Goal: Find contact information: Find contact information

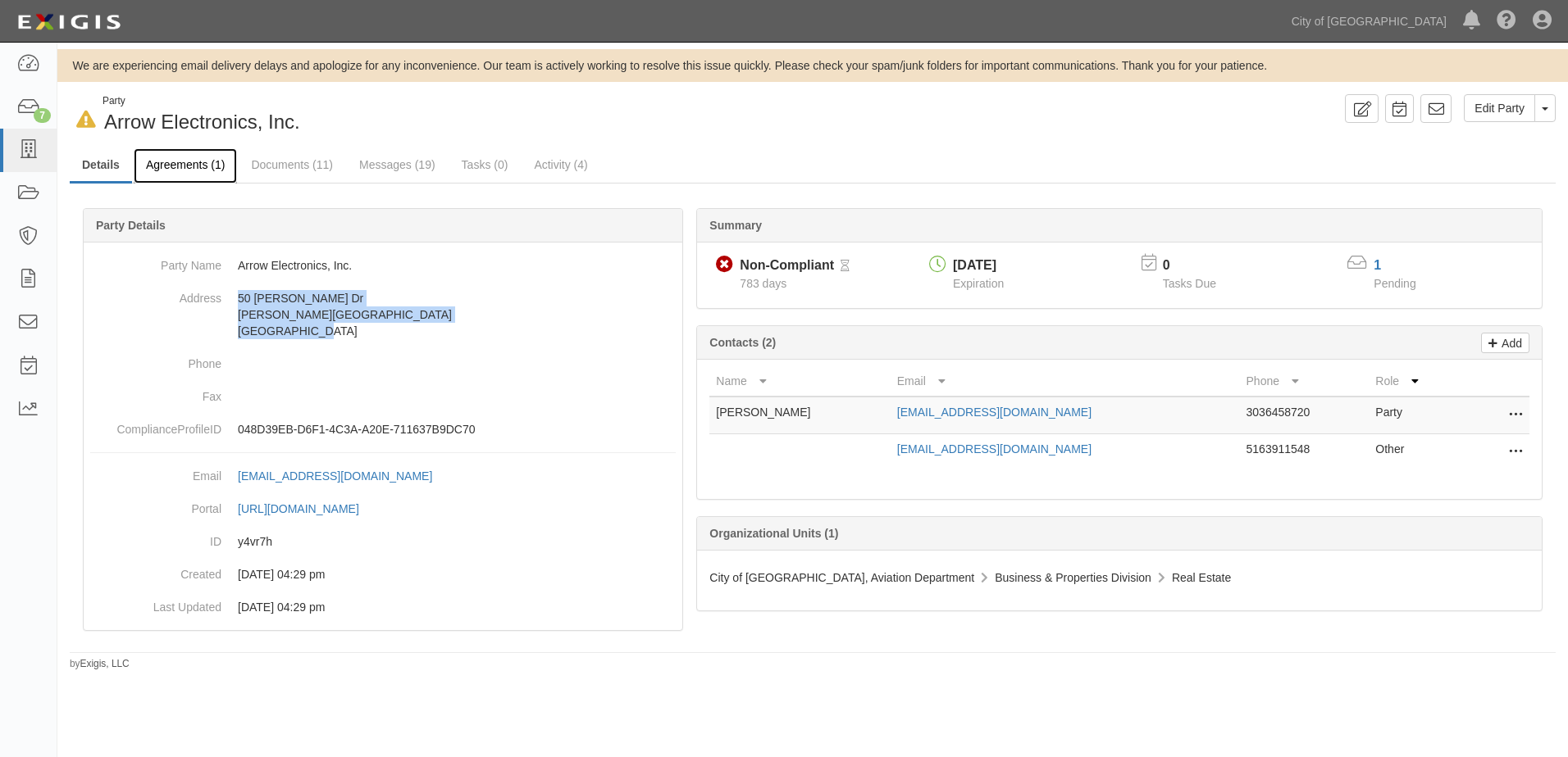
click at [180, 170] on link "Agreements (1)" at bounding box center [185, 166] width 103 height 35
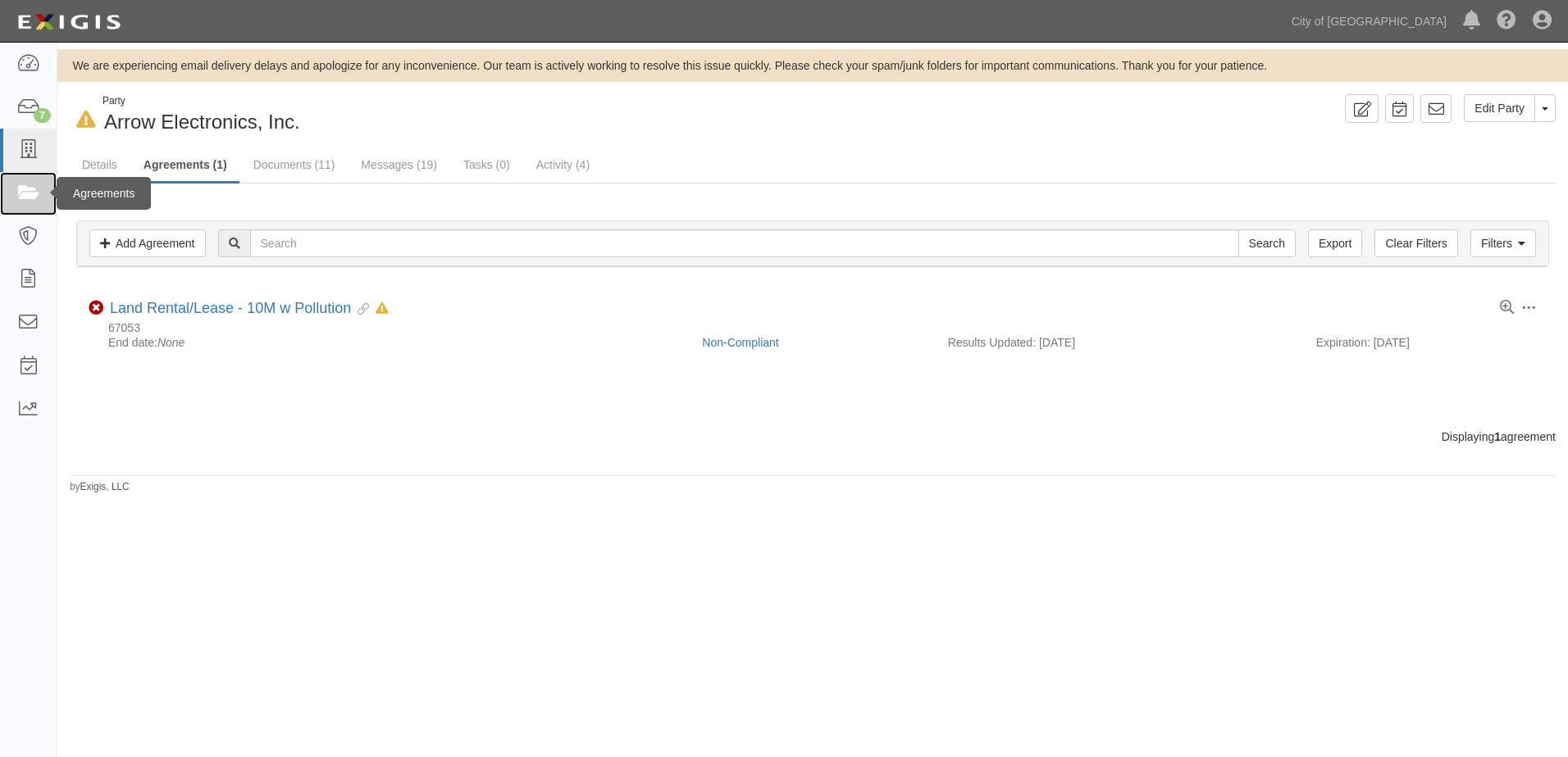
click at [32, 200] on icon at bounding box center [27, 194] width 23 height 19
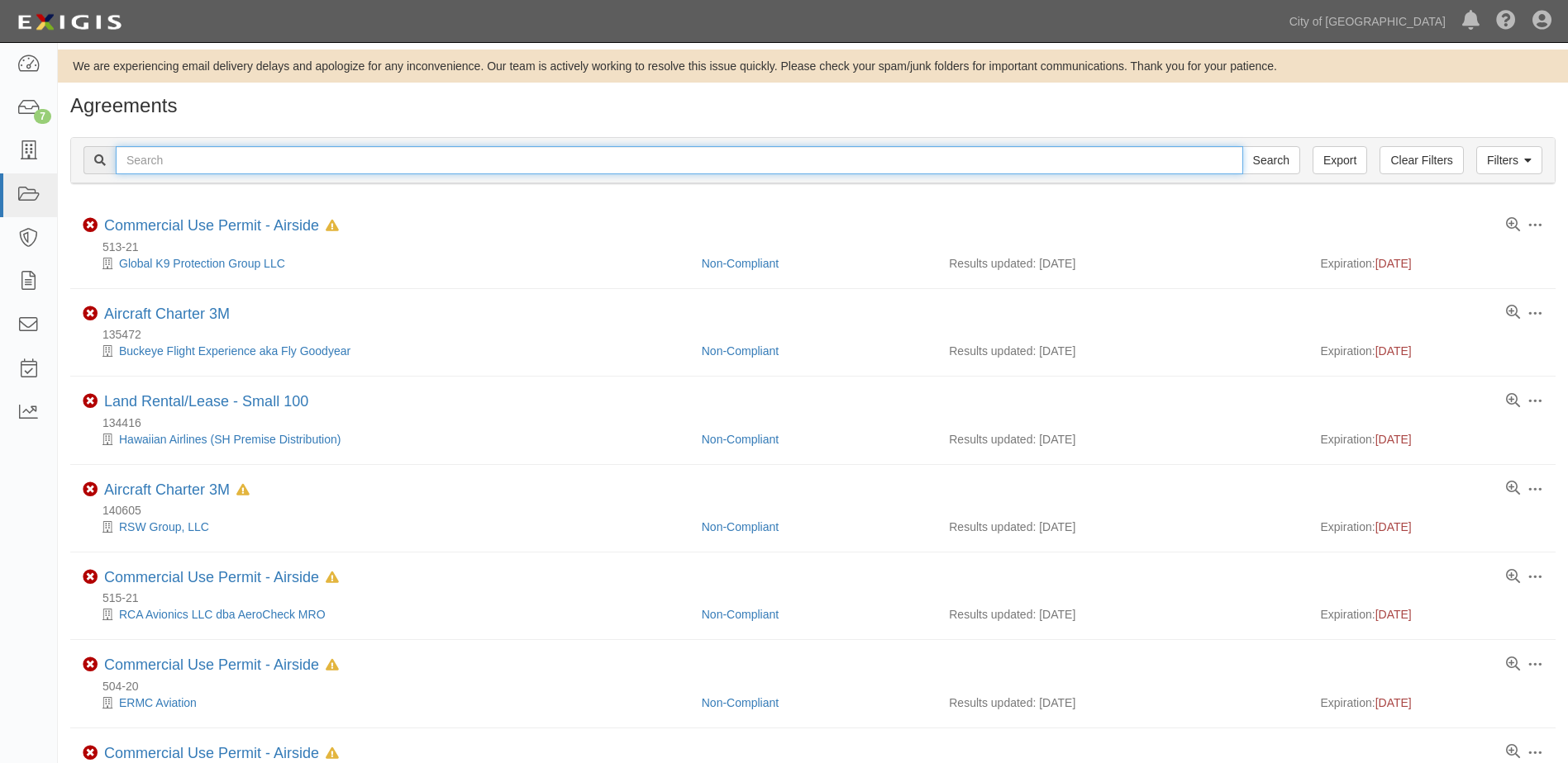
click at [285, 159] on input "text" at bounding box center [679, 159] width 1127 height 28
type input "159321"
click at [1242, 146] on input "Search" at bounding box center [1270, 159] width 58 height 28
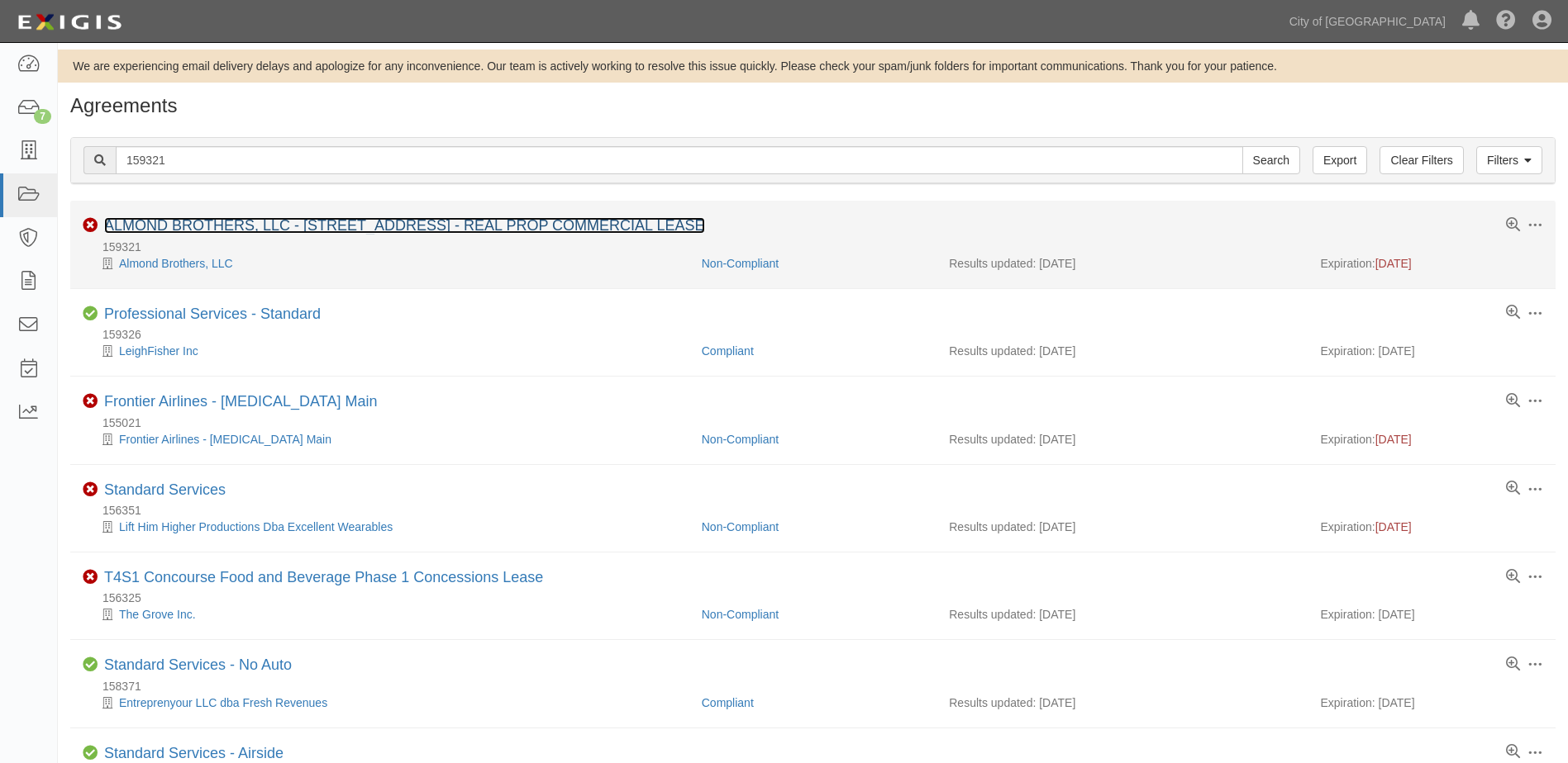
click at [270, 218] on link "ALMOND BROTHERS, LLC - [STREET_ADDRESS] - REAL PROP COMMERCIAL LEASE" at bounding box center [405, 225] width 601 height 16
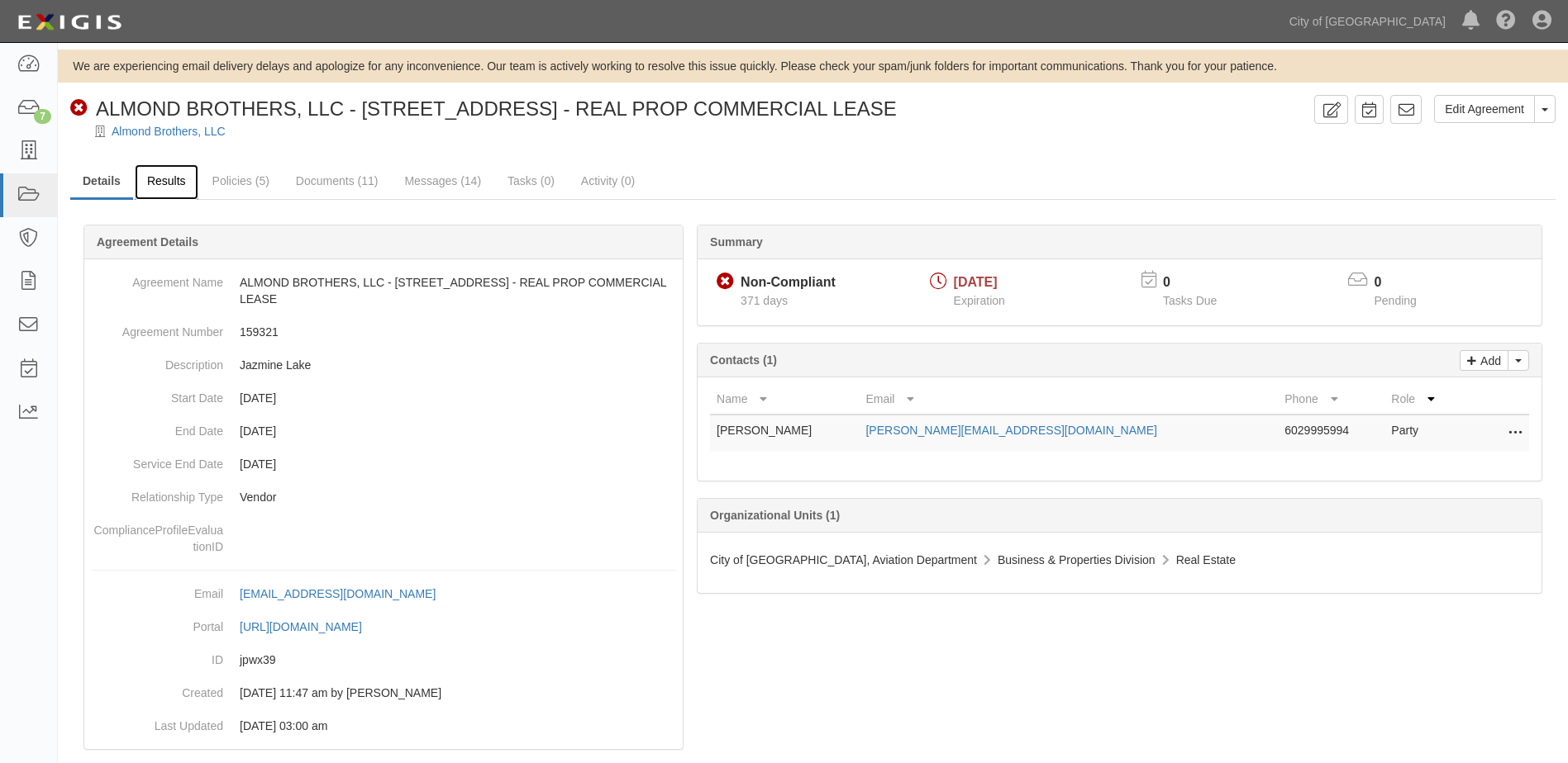
click at [171, 181] on link "Results" at bounding box center [166, 181] width 64 height 35
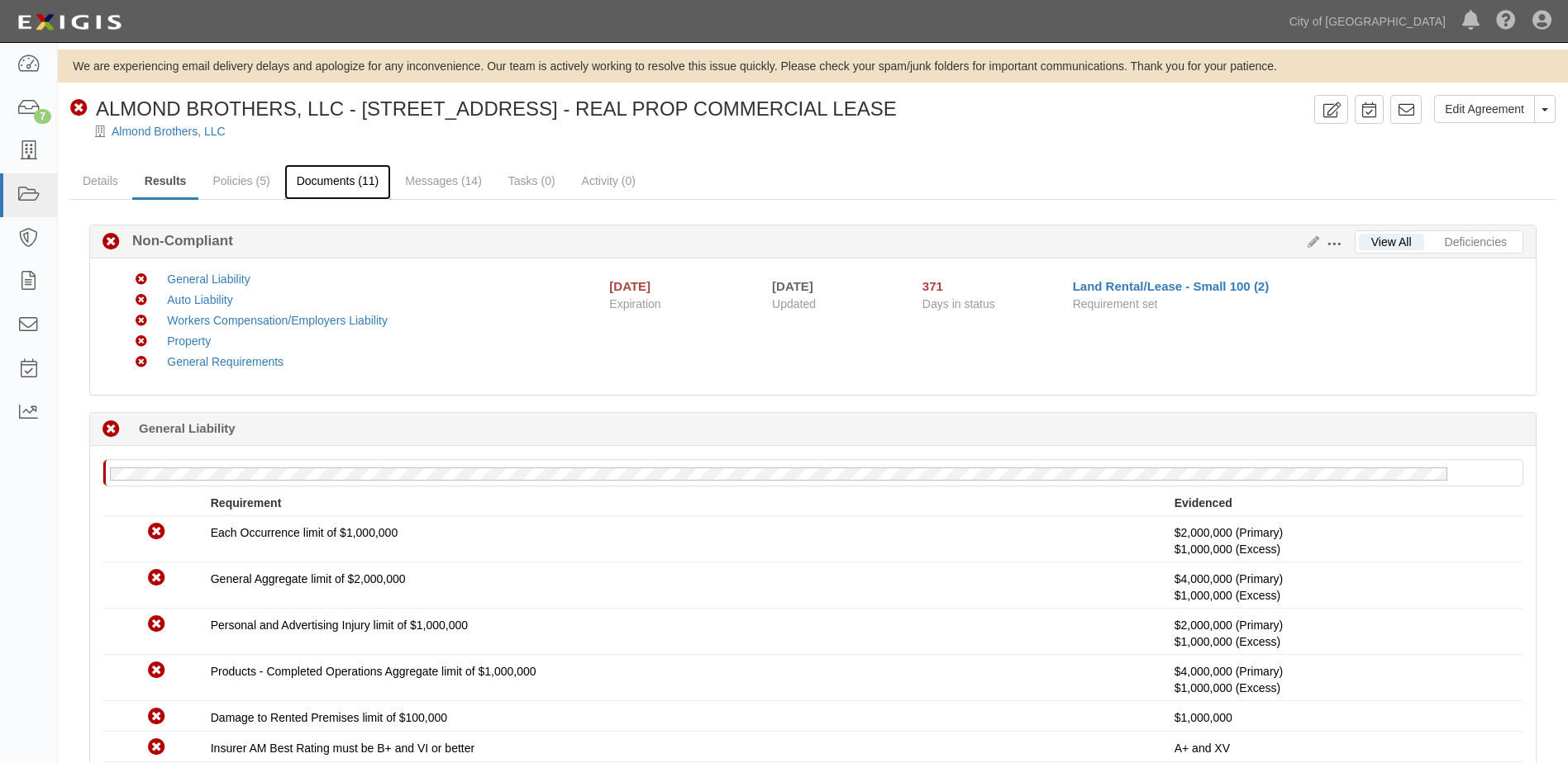
click at [353, 179] on link "Documents (11)" at bounding box center [338, 181] width 108 height 35
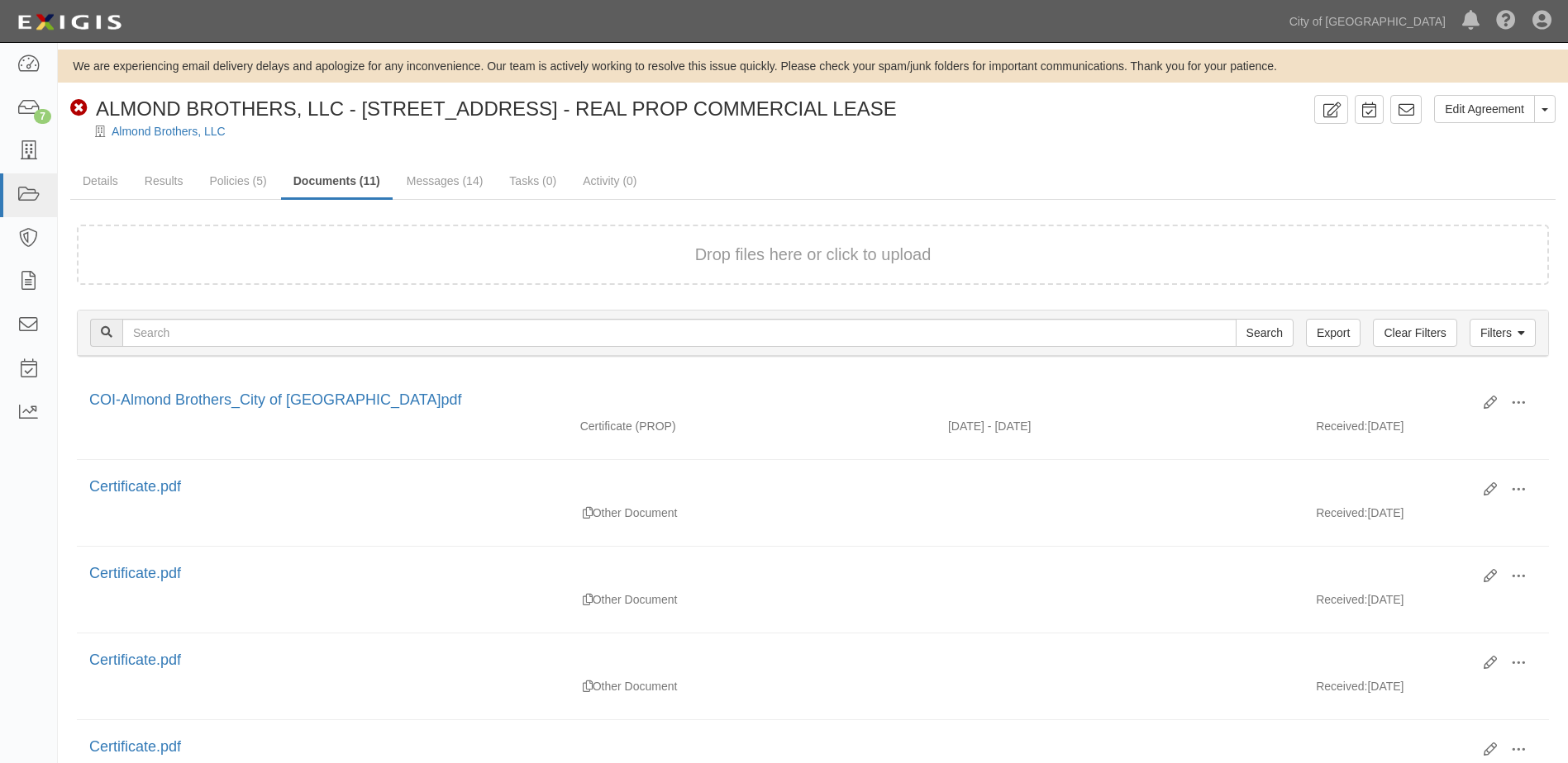
click at [672, 250] on div "Drop files here or click to upload" at bounding box center [813, 255] width 1435 height 24
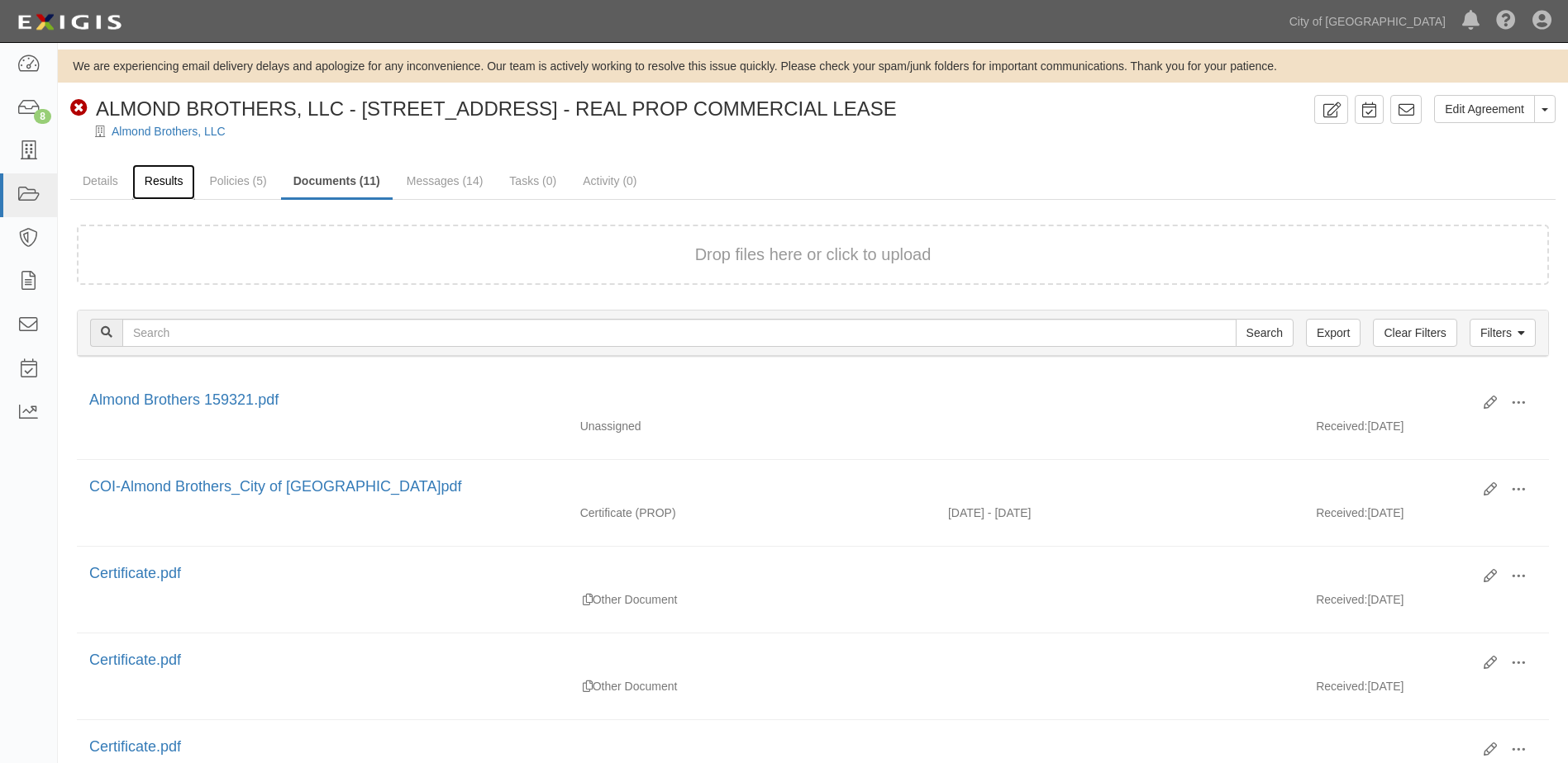
click at [181, 182] on link "Results" at bounding box center [164, 181] width 64 height 35
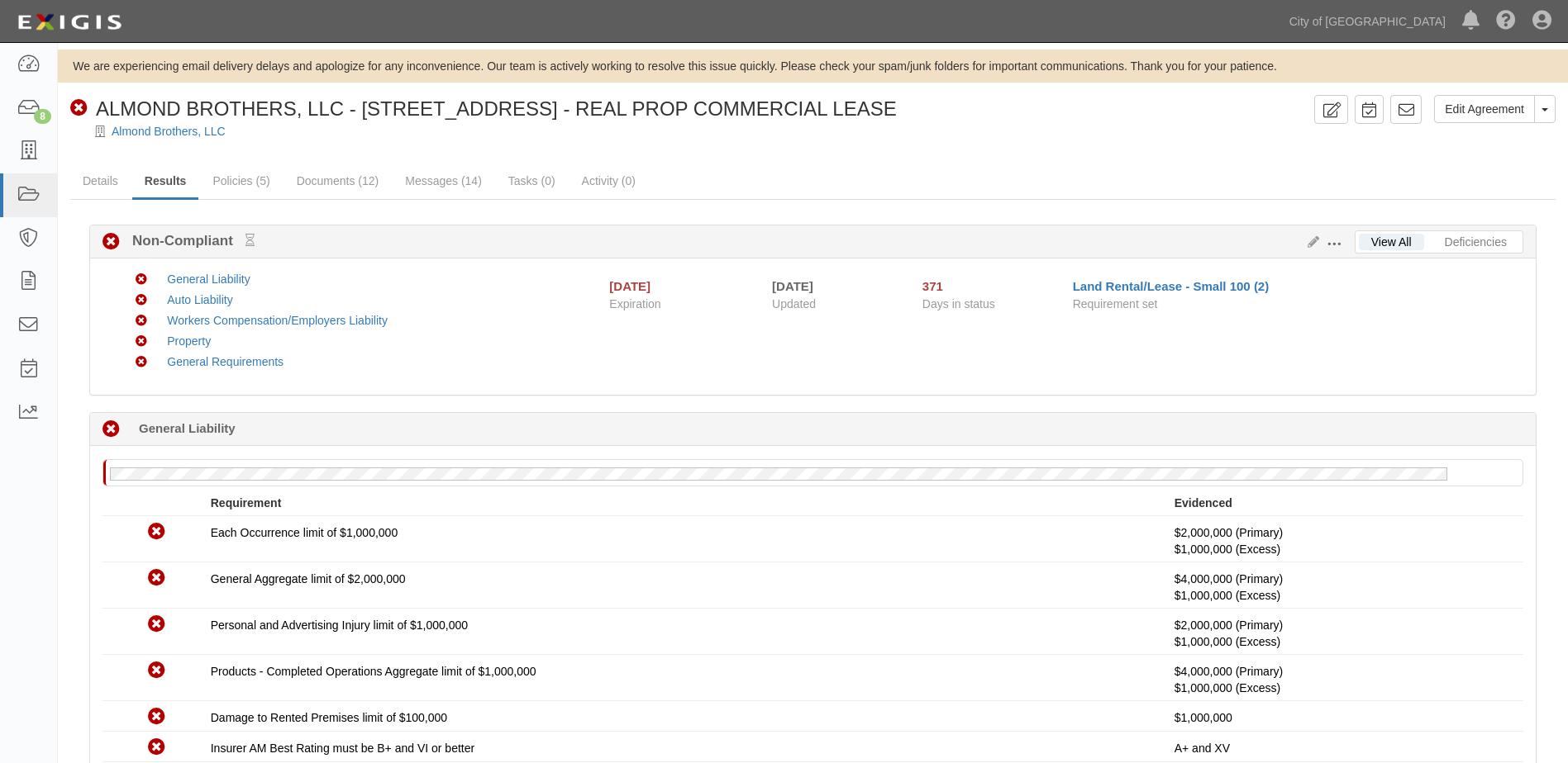
click at [39, 114] on div "8" at bounding box center [43, 116] width 17 height 15
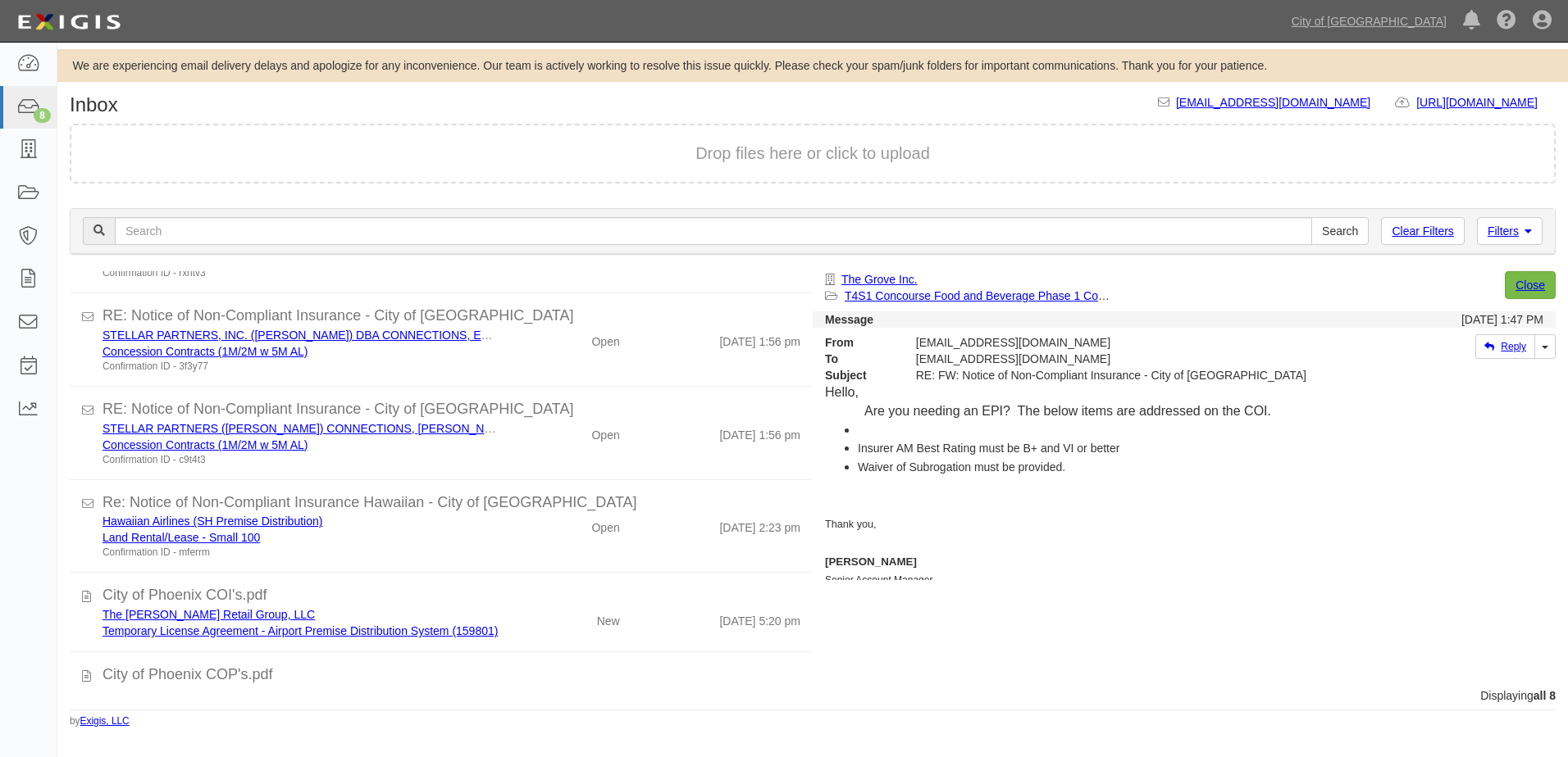
scroll to position [246, 0]
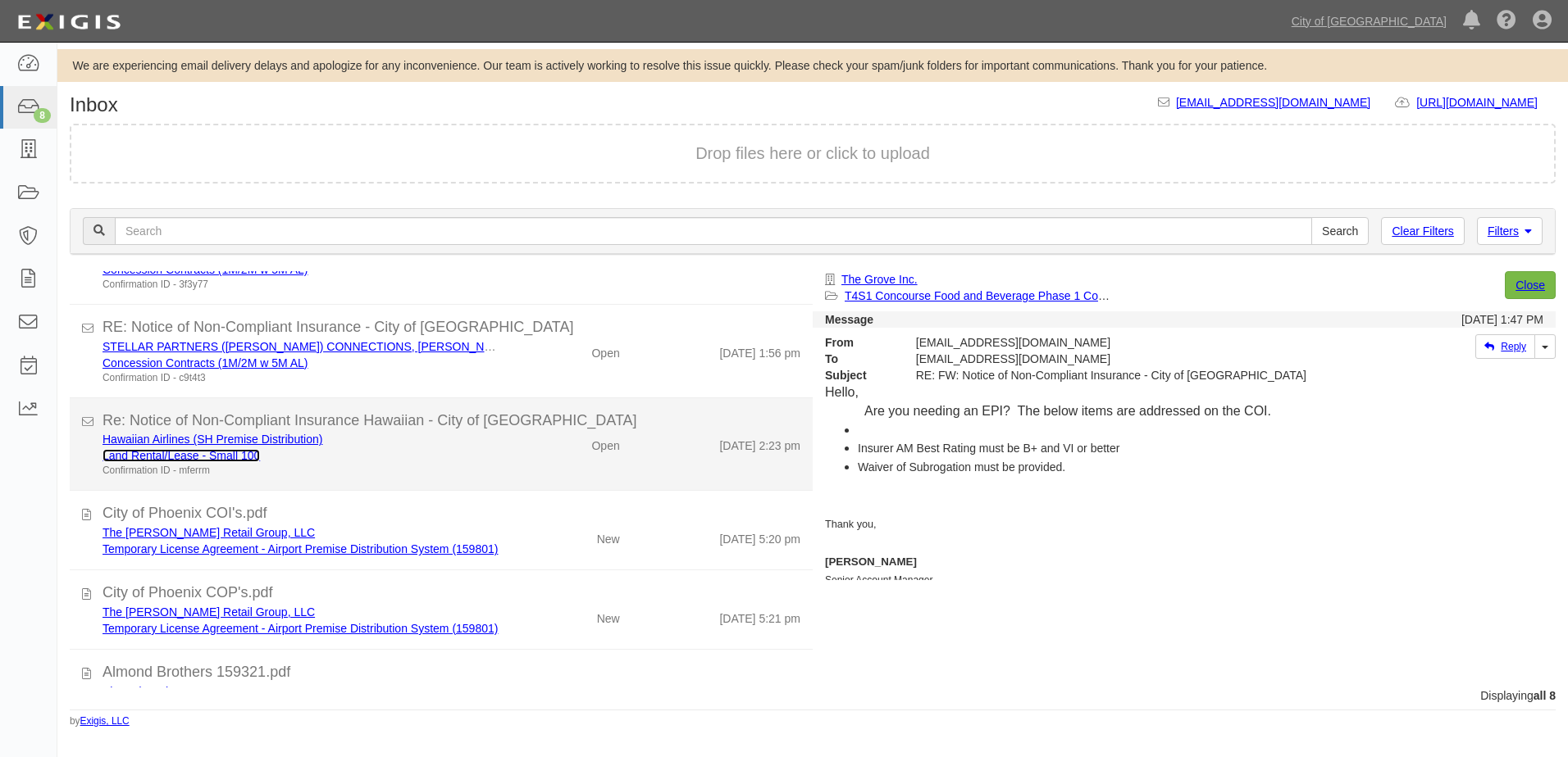
click at [223, 452] on link "Land Rental/Lease - Small 100" at bounding box center [181, 456] width 157 height 13
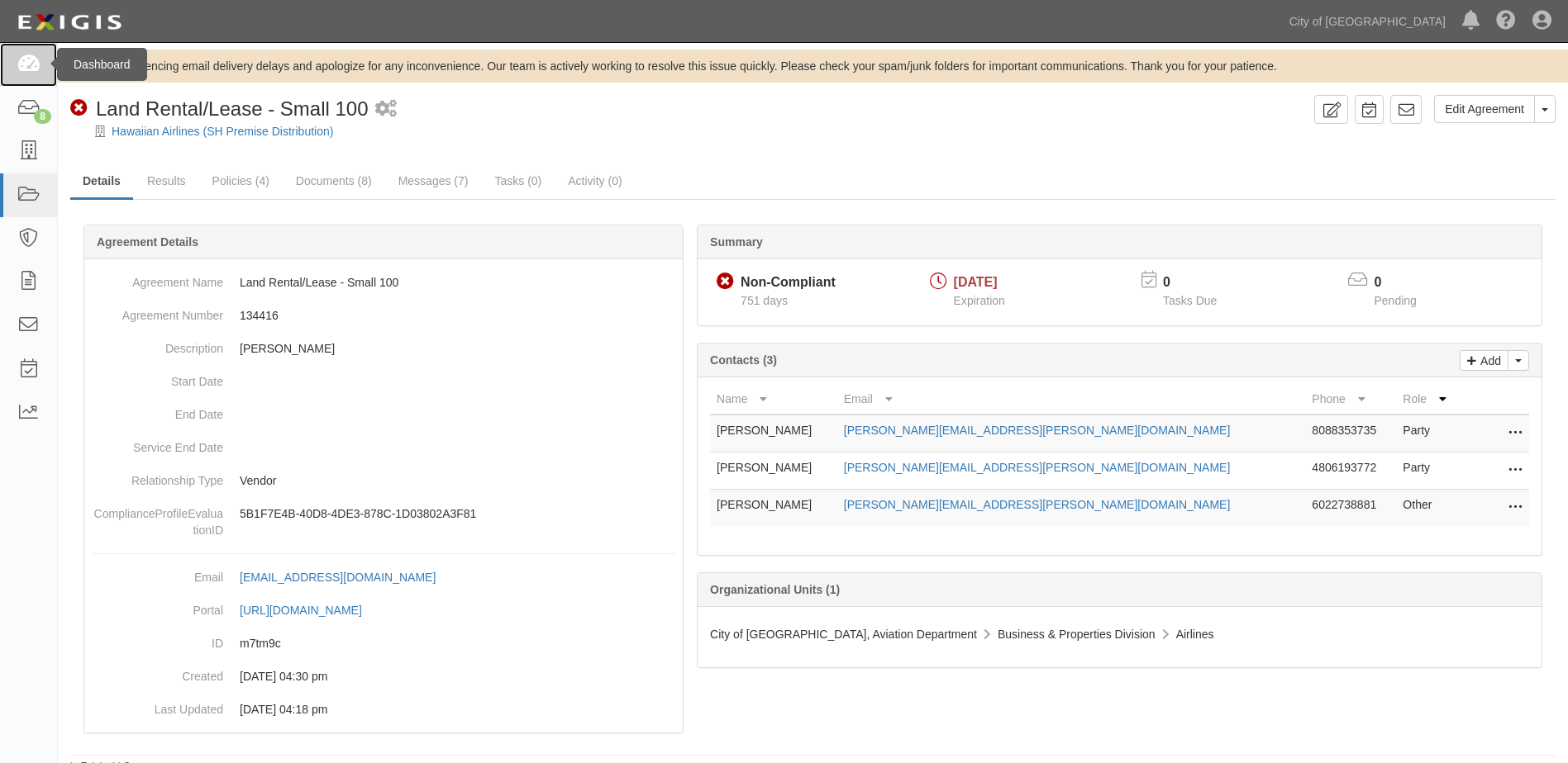
click at [24, 61] on icon at bounding box center [28, 65] width 23 height 19
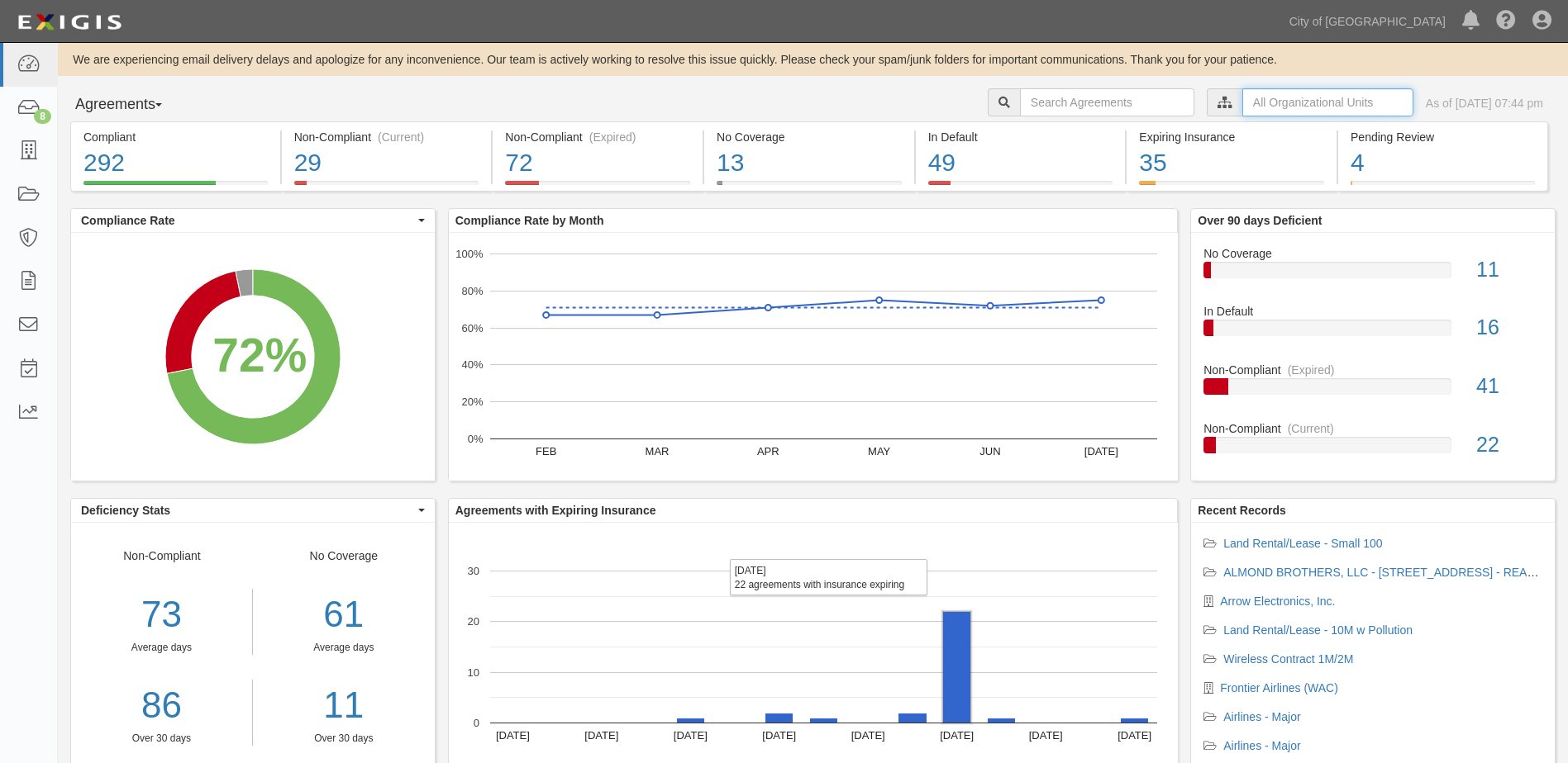
click at [1242, 95] on input "text" at bounding box center [1327, 102] width 171 height 28
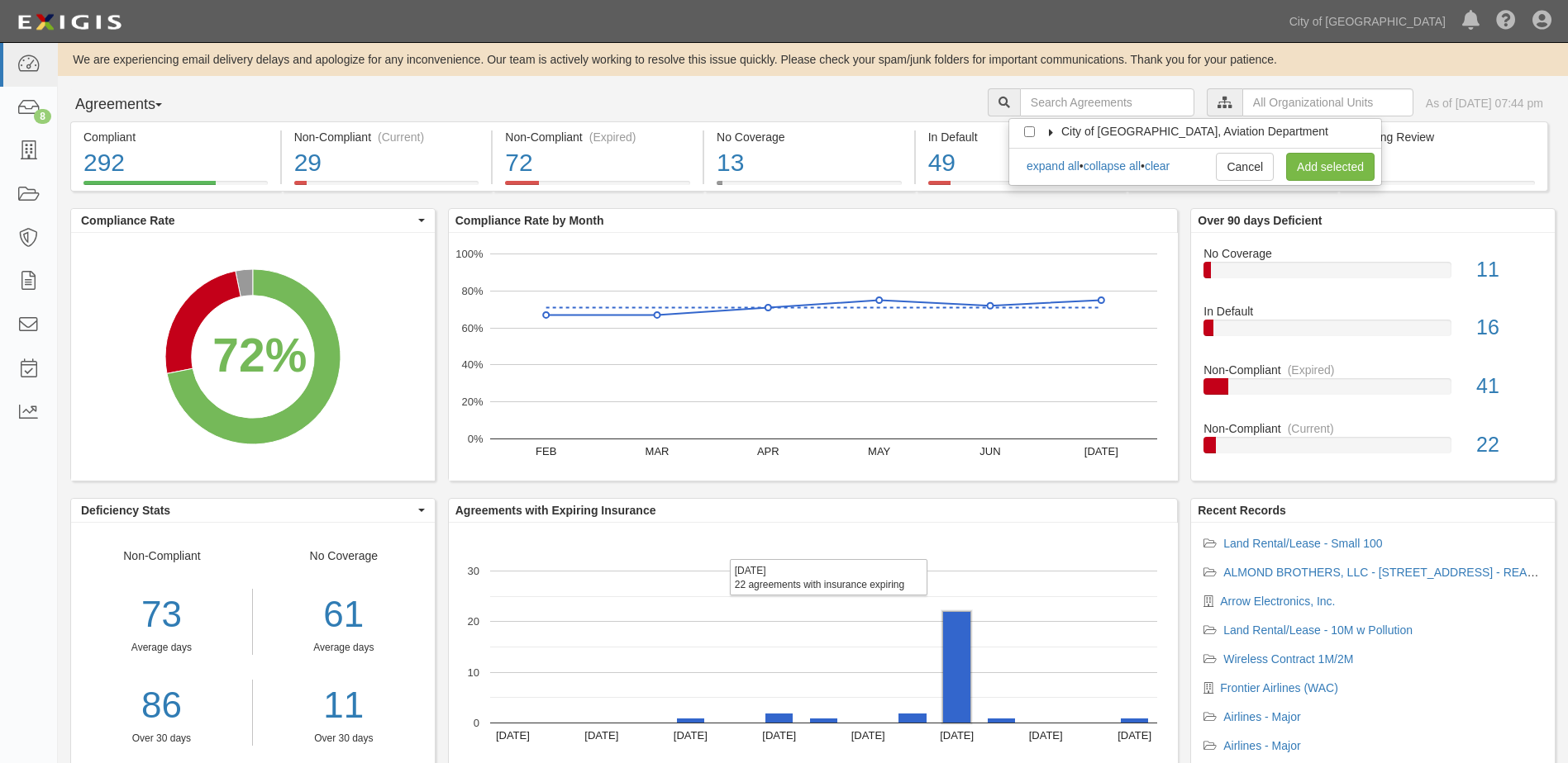
click at [1050, 134] on icon at bounding box center [1051, 133] width 11 height 8
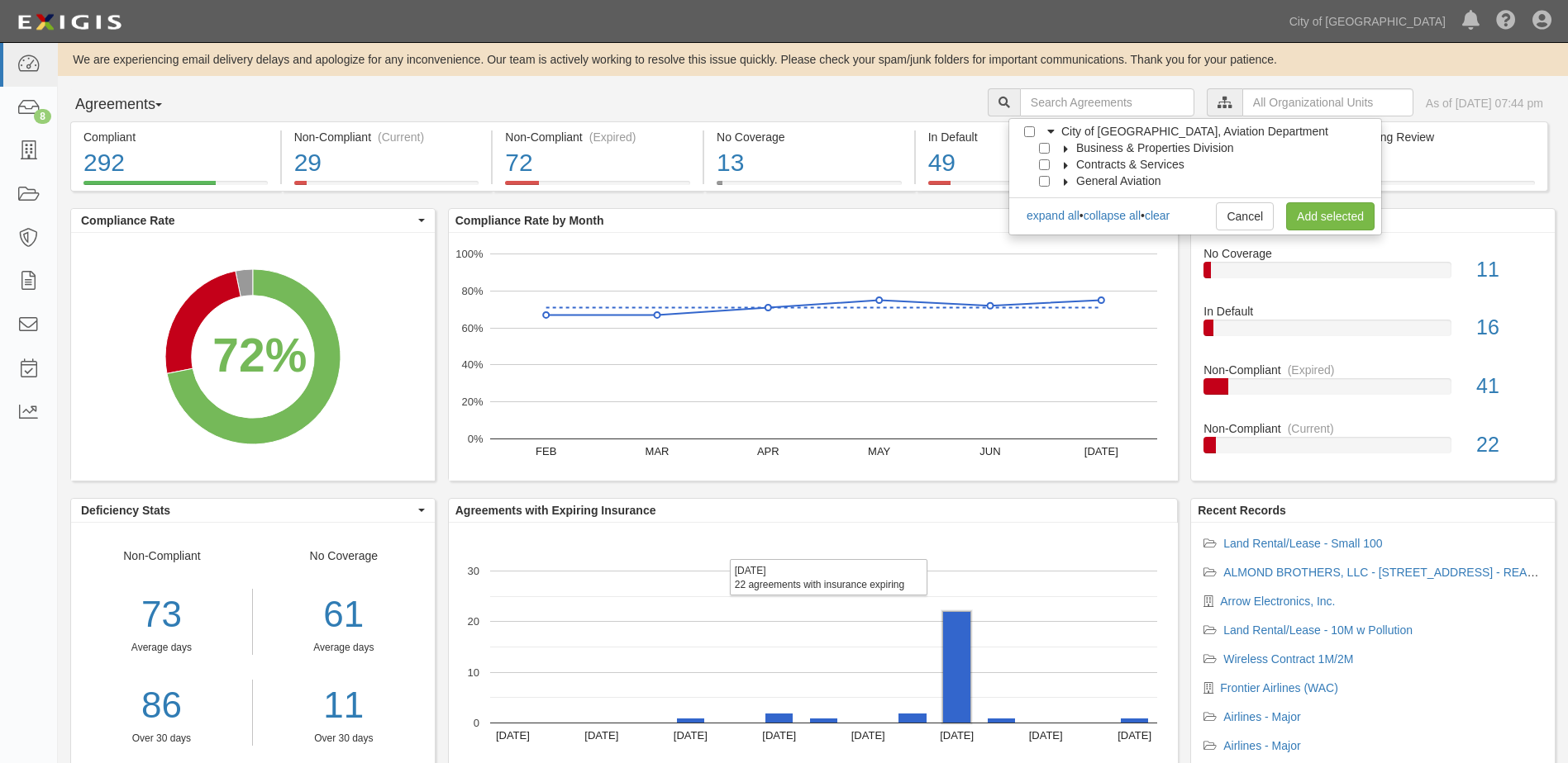
click at [1063, 147] on icon at bounding box center [1066, 149] width 11 height 8
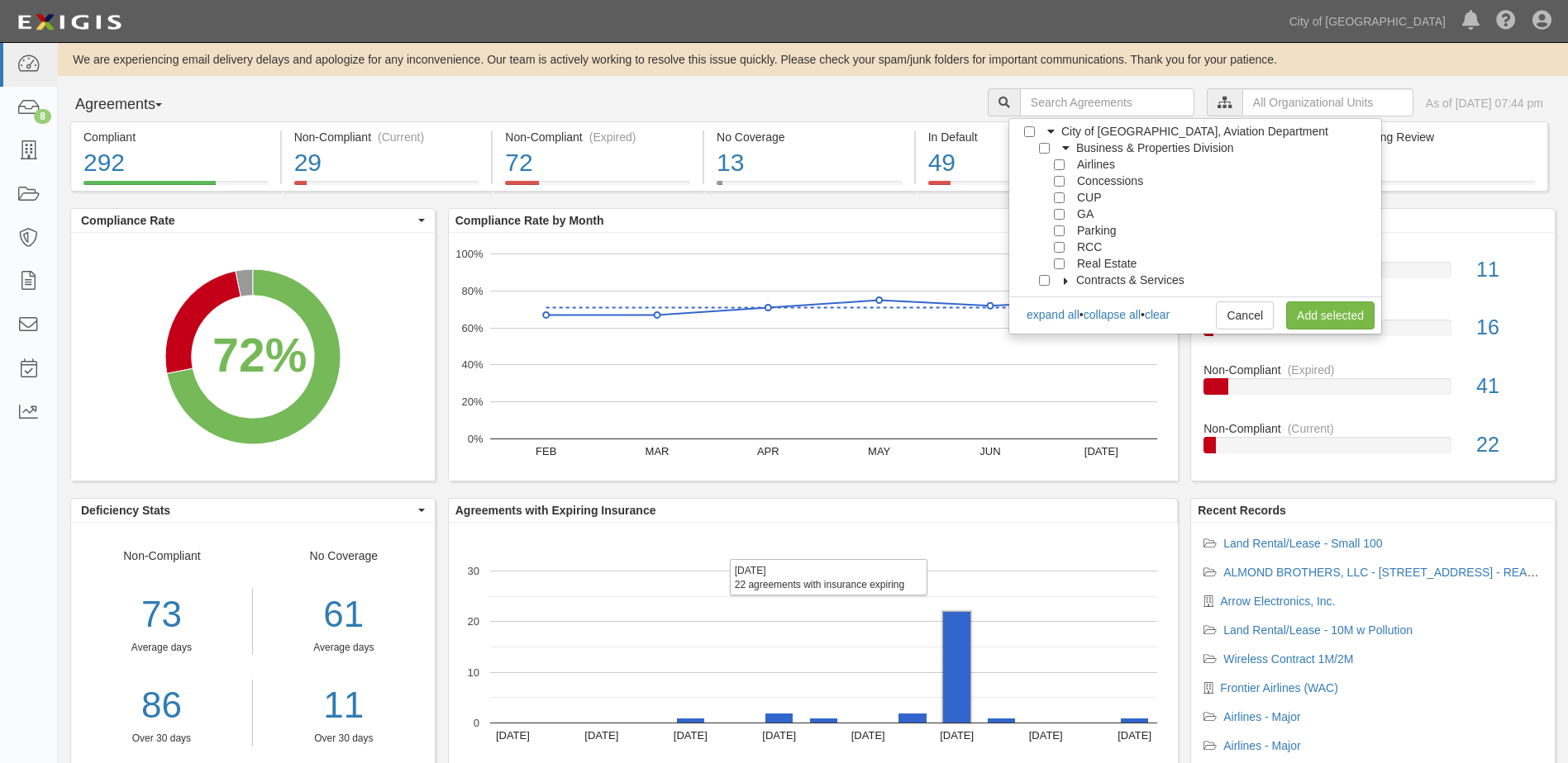
click at [1082, 263] on span "Real Estate" at bounding box center [1106, 263] width 59 height 13
click at [1056, 262] on input "Real Estate" at bounding box center [1058, 263] width 10 height 10
checkbox input "true"
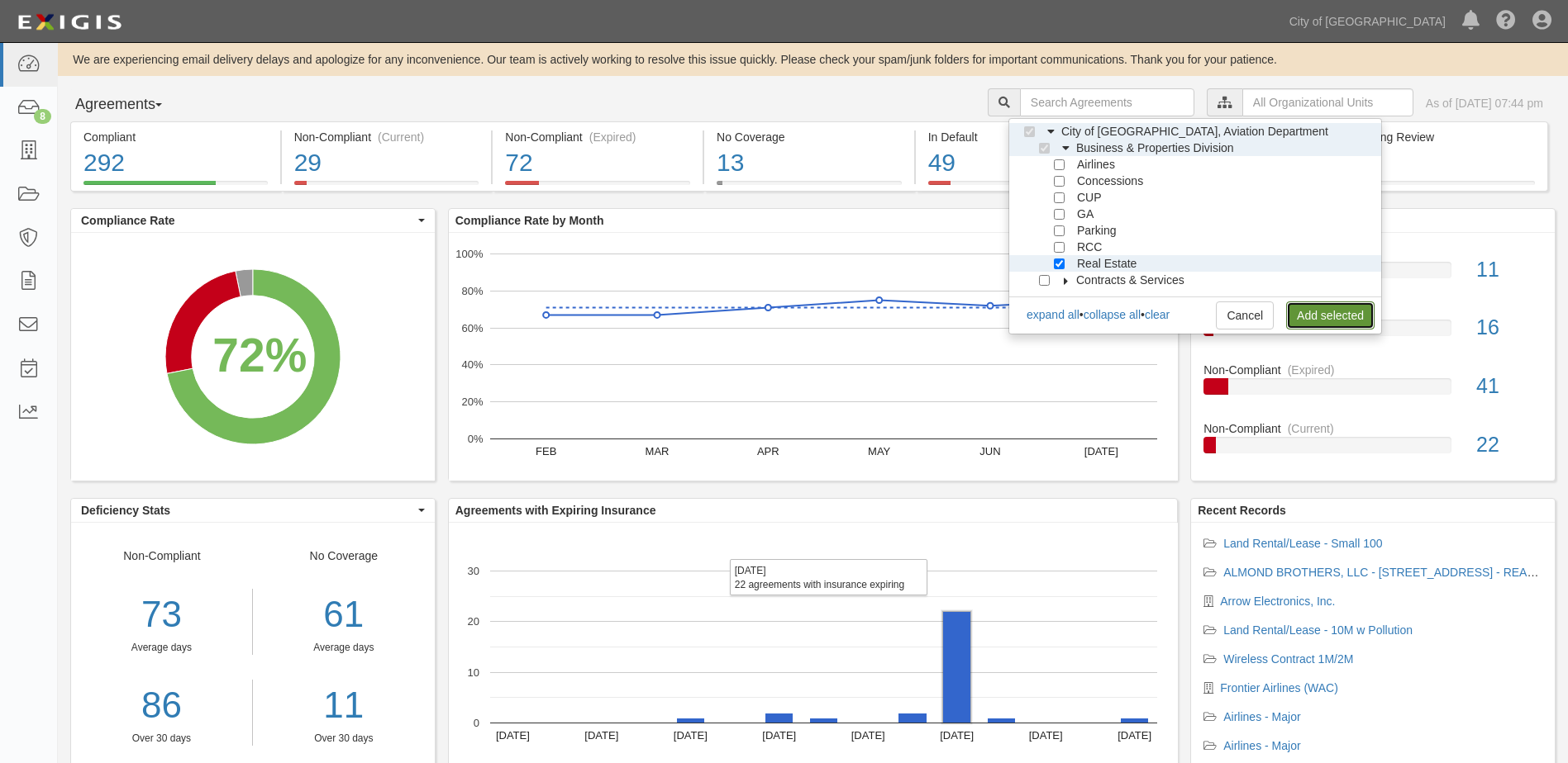
click at [1298, 321] on link "Add selected" at bounding box center [1329, 315] width 89 height 28
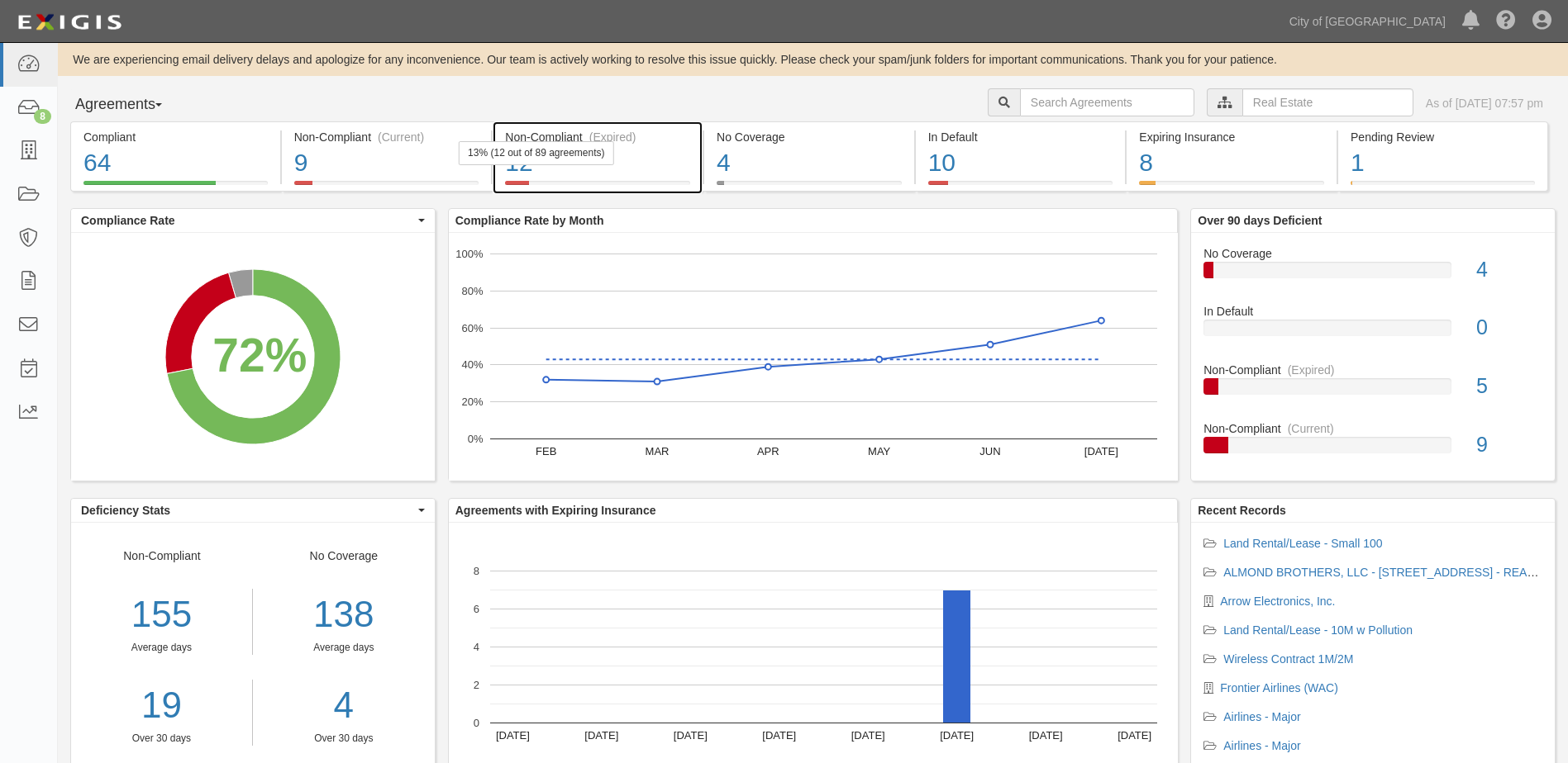
click at [671, 155] on div "12" at bounding box center [597, 162] width 185 height 35
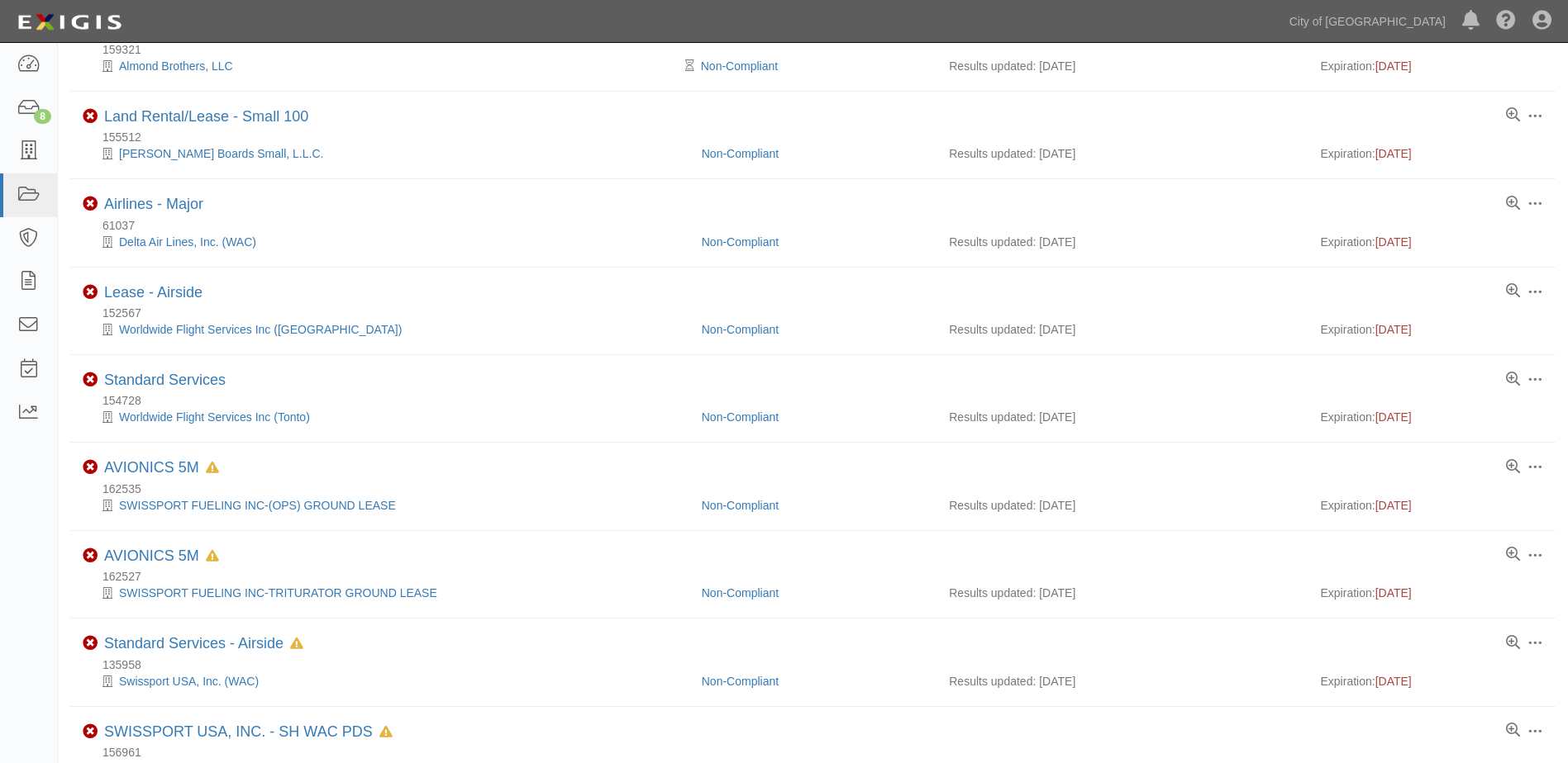
scroll to position [71, 0]
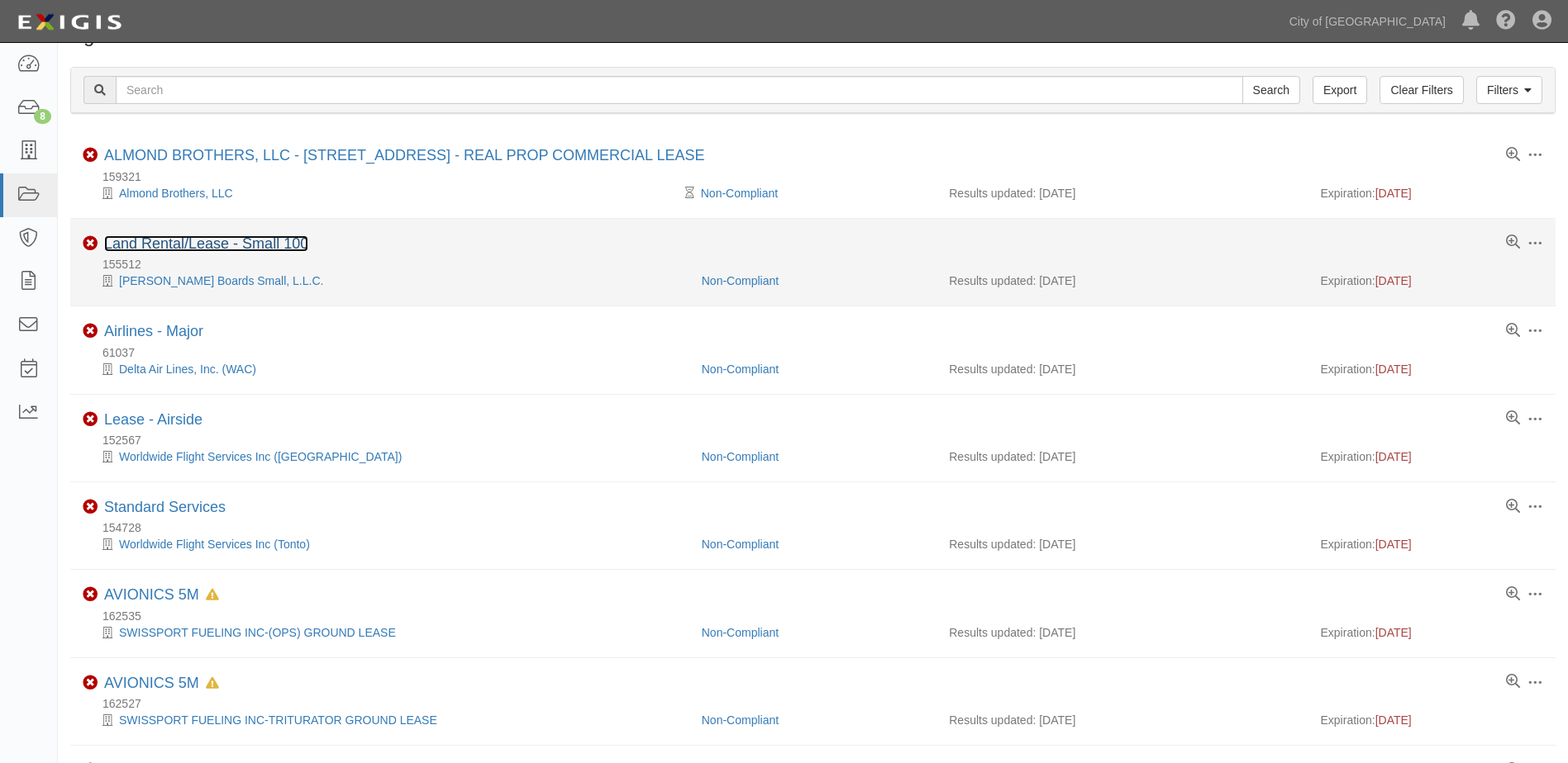
click at [201, 244] on link "Land Rental/Lease - Small 100" at bounding box center [206, 243] width 204 height 16
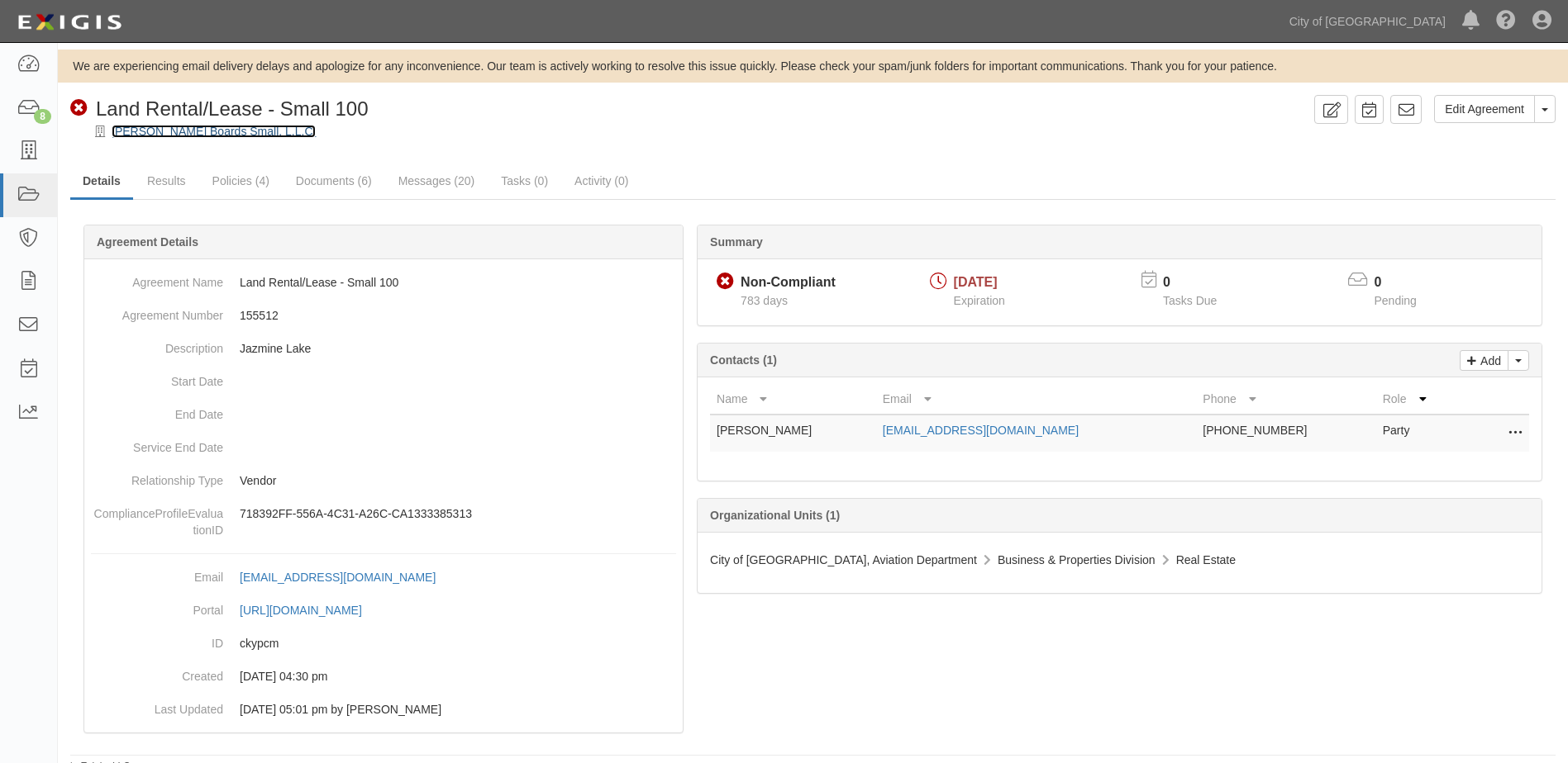
click at [170, 130] on link "Becker Boards Small, L.L.C." at bounding box center [214, 132] width 204 height 13
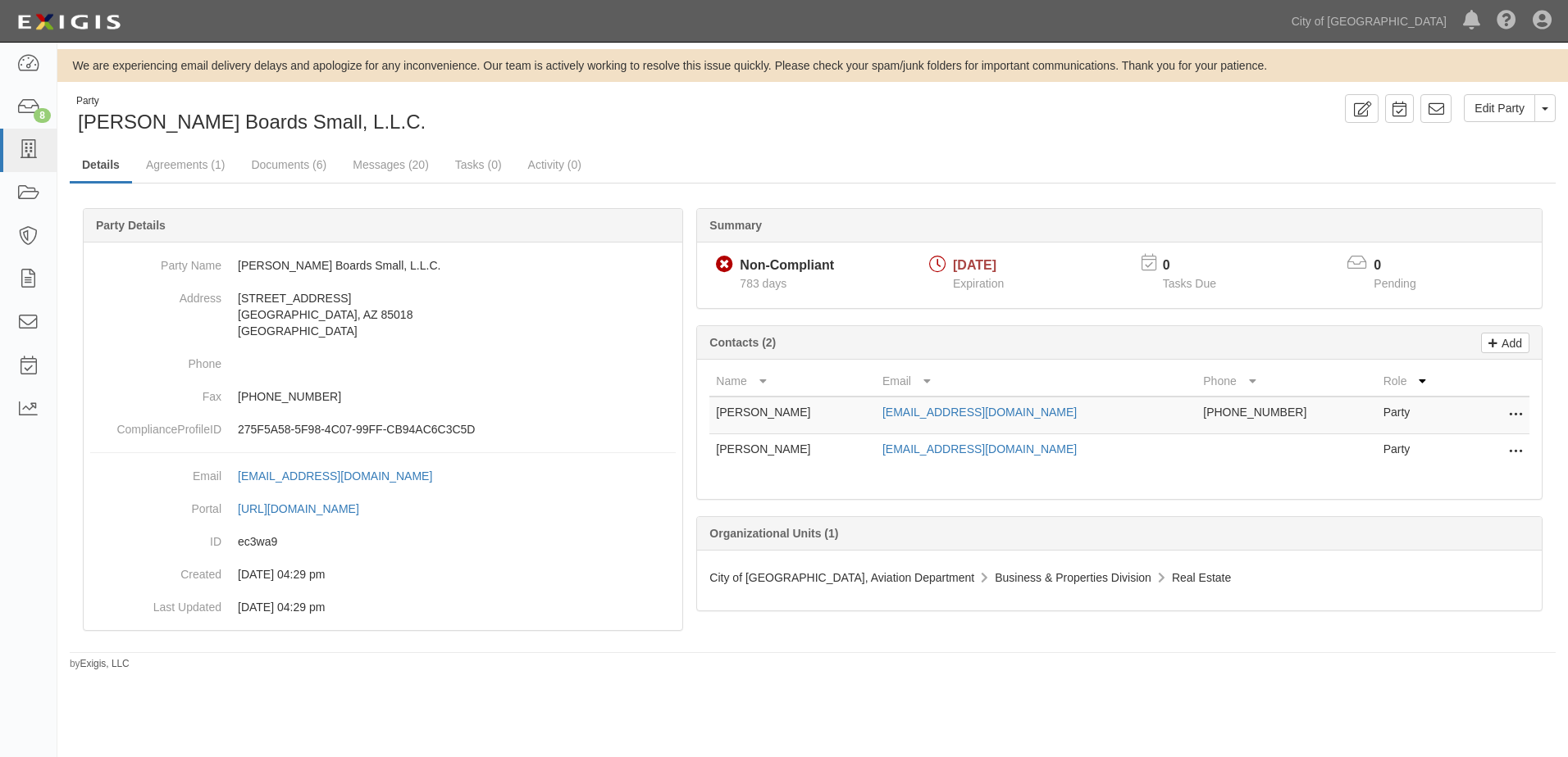
click at [1508, 449] on icon at bounding box center [1515, 452] width 13 height 22
click at [1449, 455] on link "Edit" at bounding box center [1456, 447] width 130 height 29
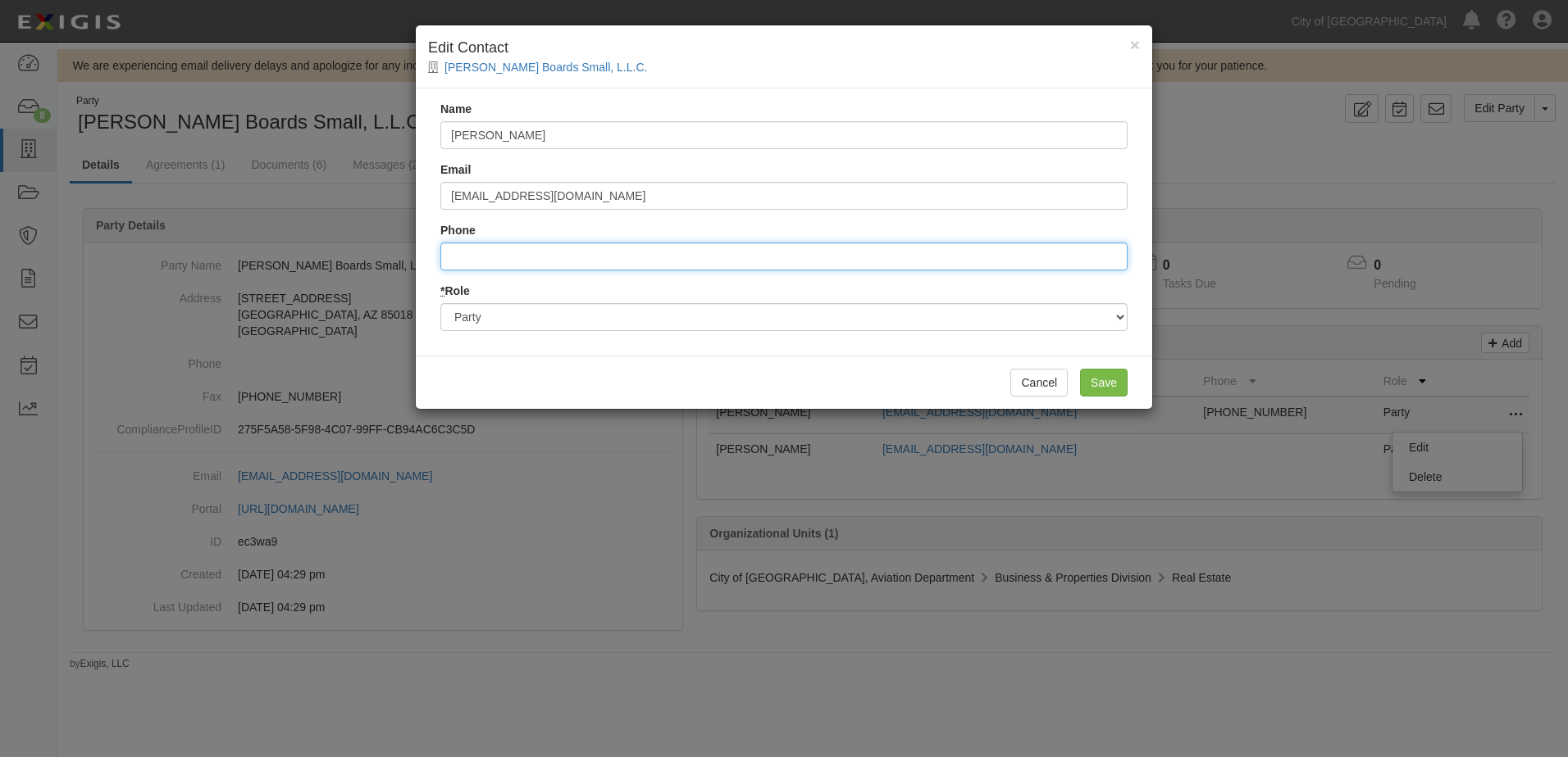
click at [764, 262] on input "Phone" at bounding box center [784, 255] width 687 height 27
type input "6027409145"
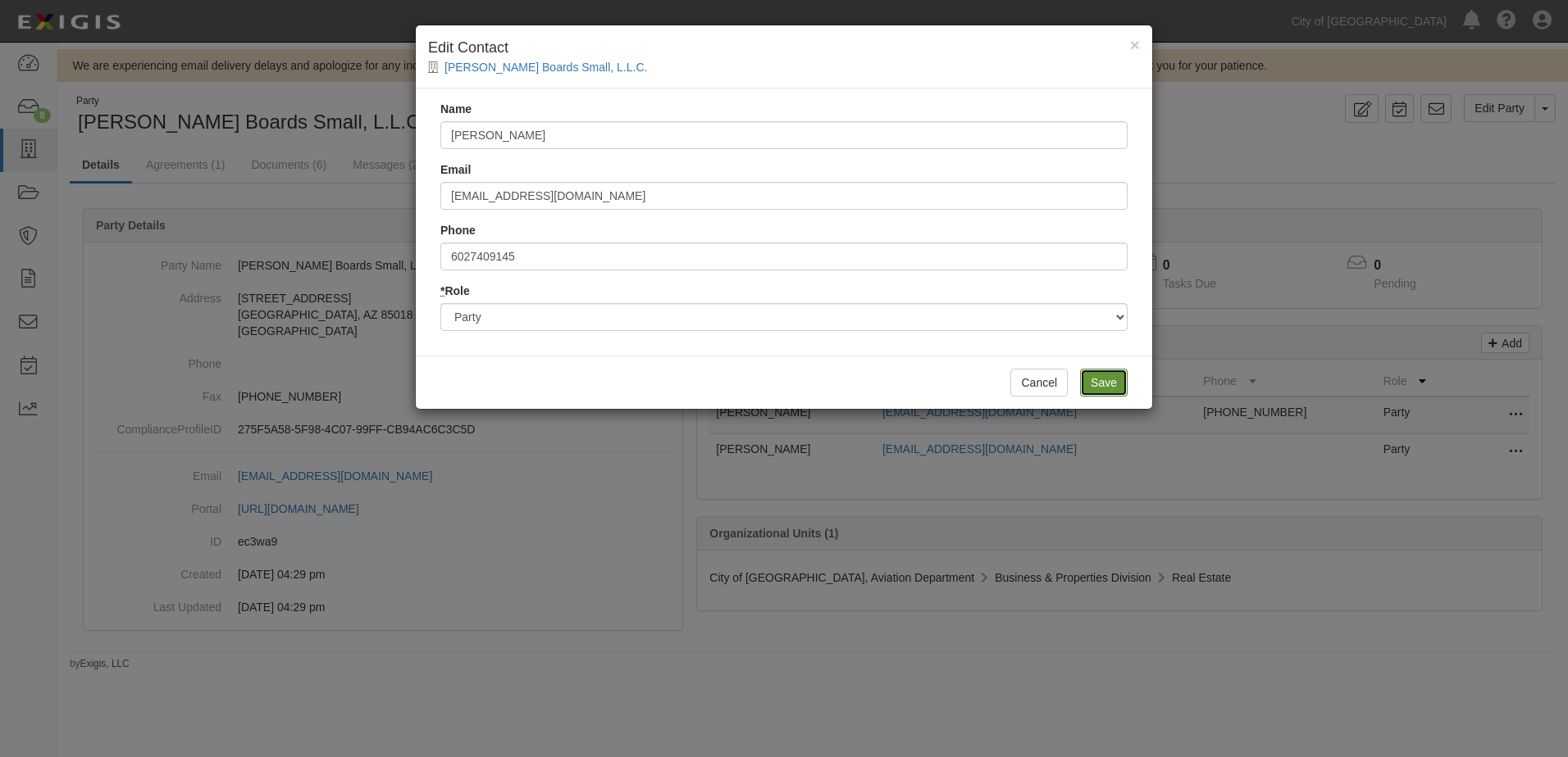
click at [1105, 393] on input "Save" at bounding box center [1103, 382] width 47 height 27
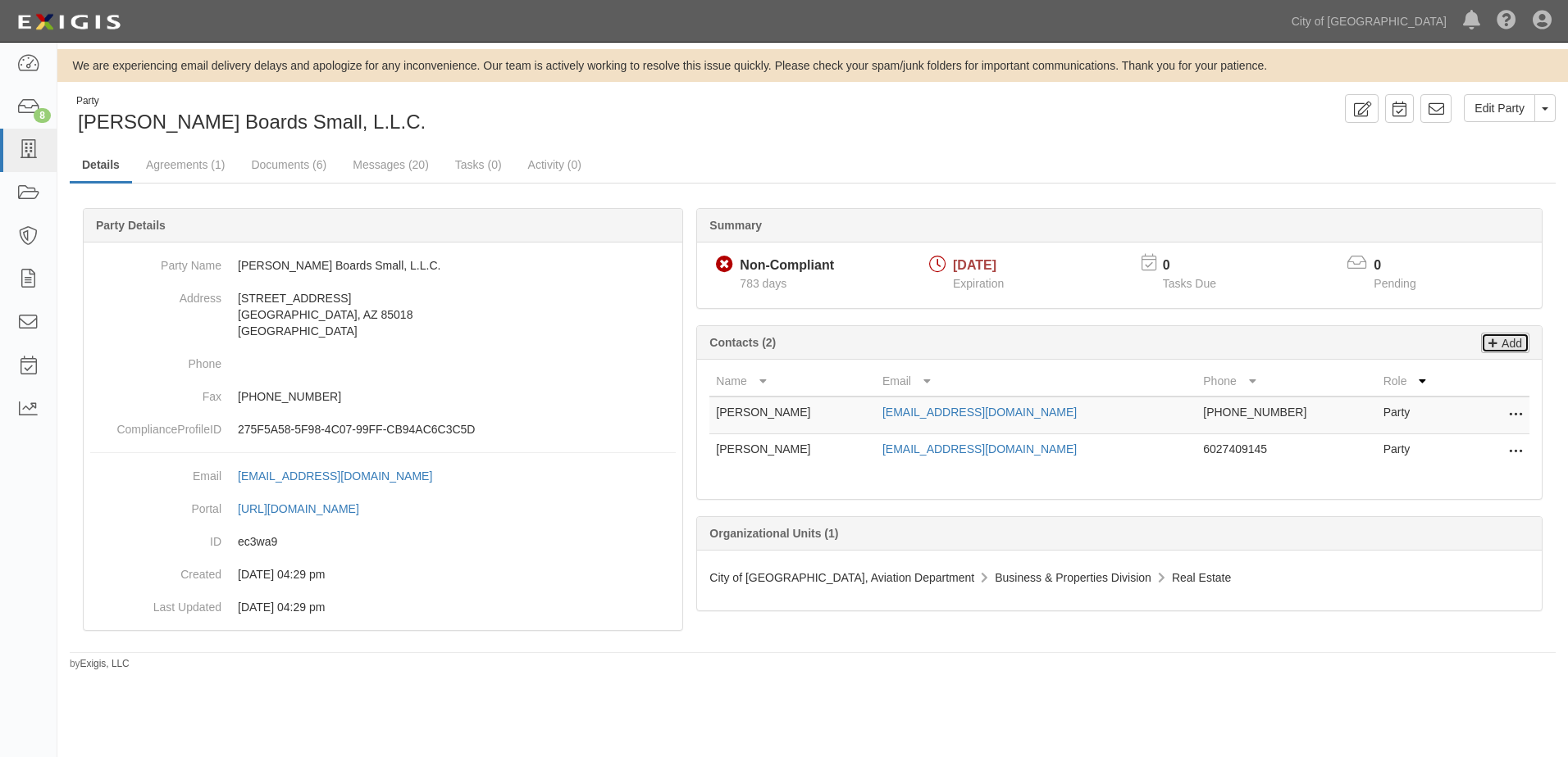
click at [1497, 343] on p "Add" at bounding box center [1509, 343] width 25 height 19
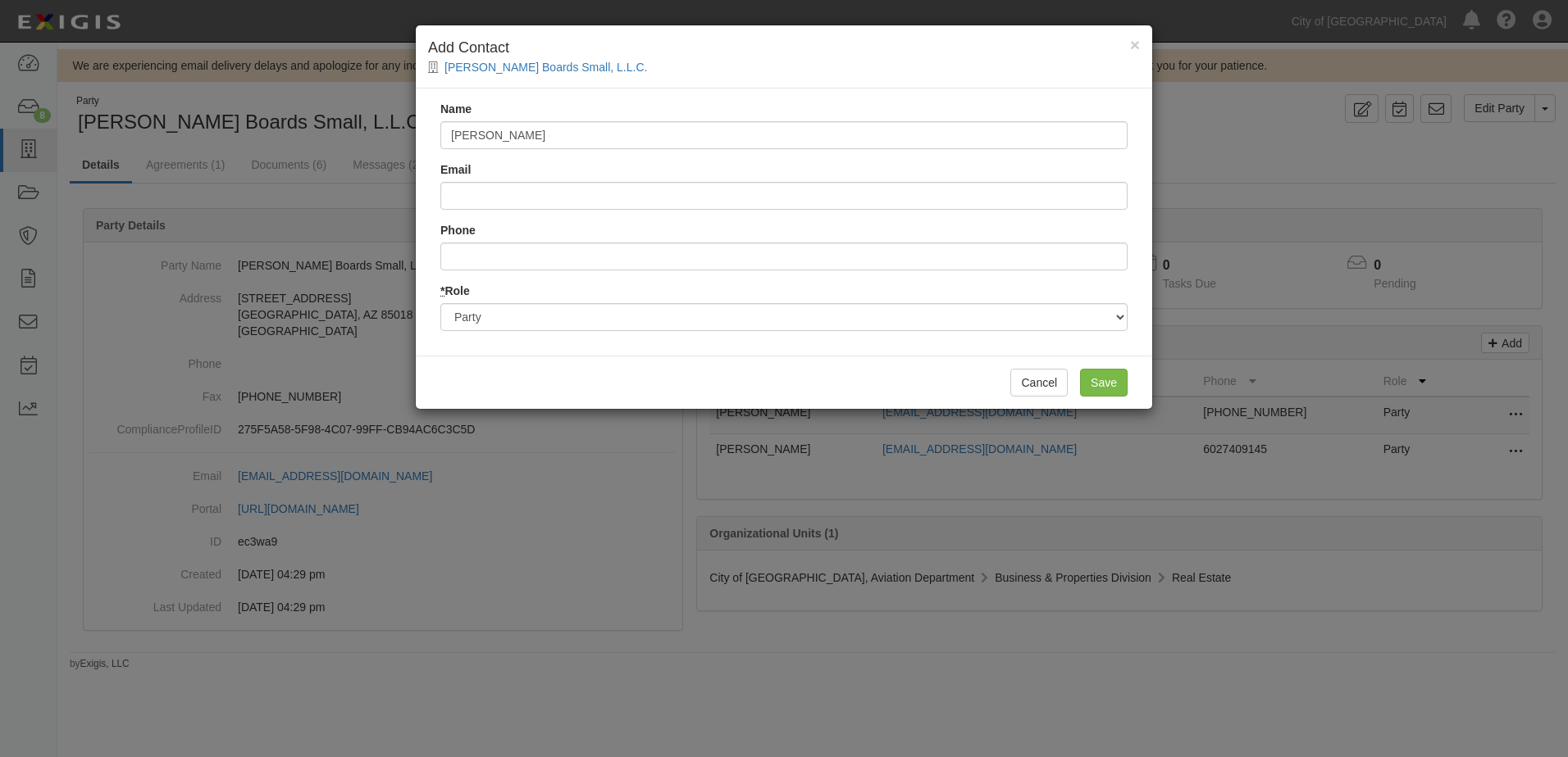
type input "Joseph White"
type input "[EMAIL_ADDRESS][DOMAIN_NAME]"
click at [1117, 379] on input "Save" at bounding box center [1103, 382] width 47 height 27
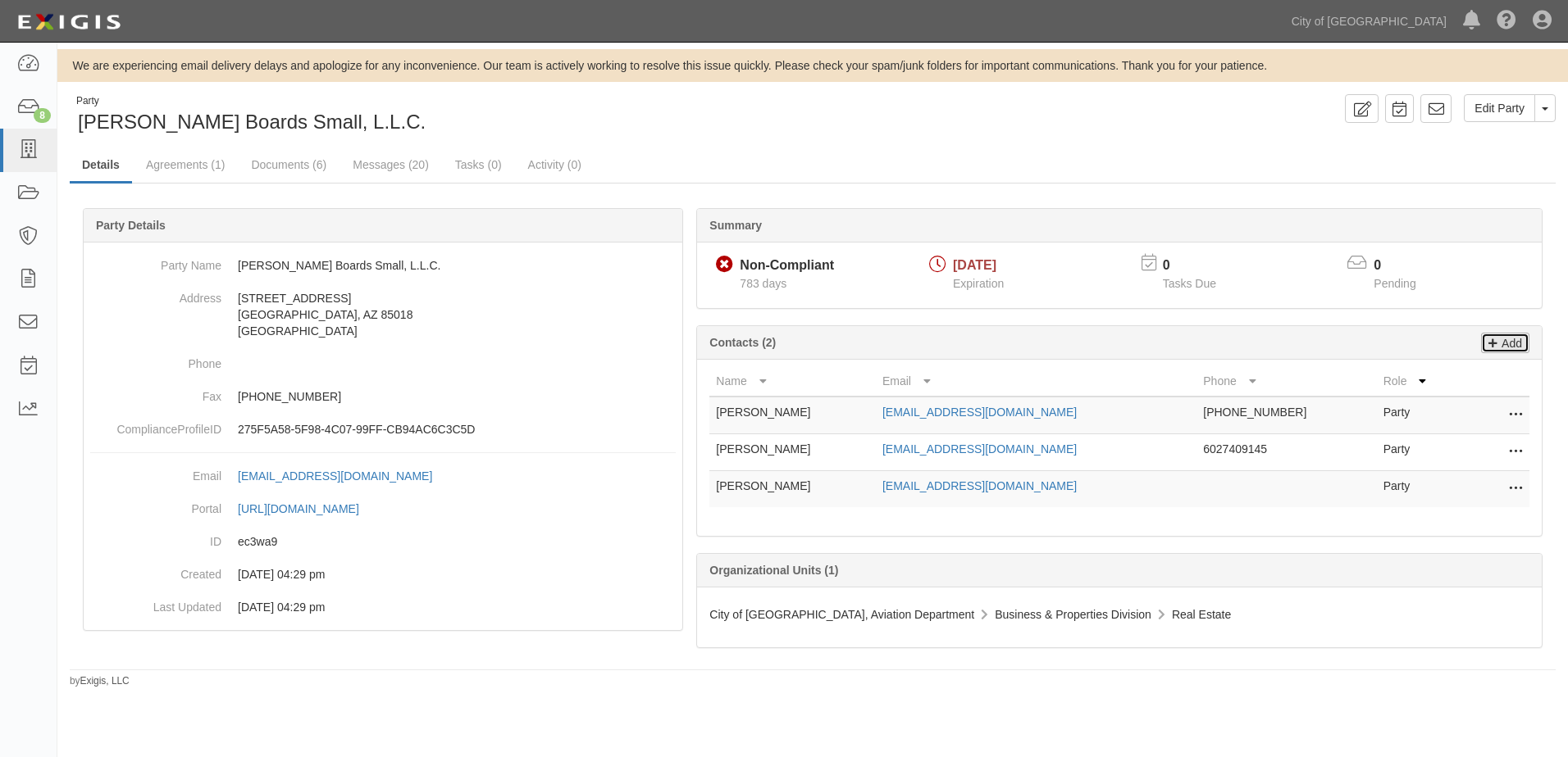
click at [1496, 343] on icon at bounding box center [1493, 341] width 9 height 15
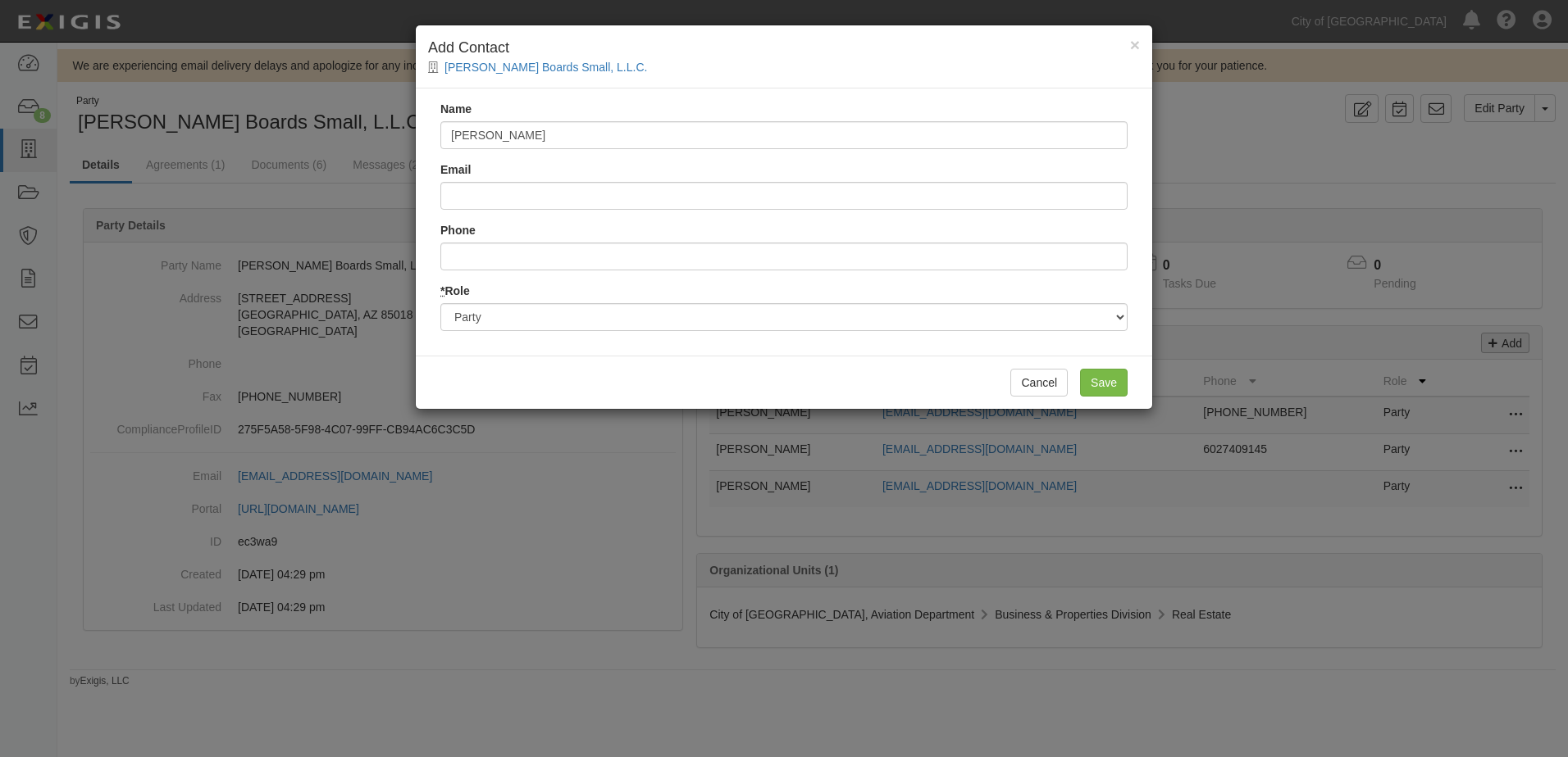
type input "Kelsey Thomas"
type input "kthomas@beckerboards.com"
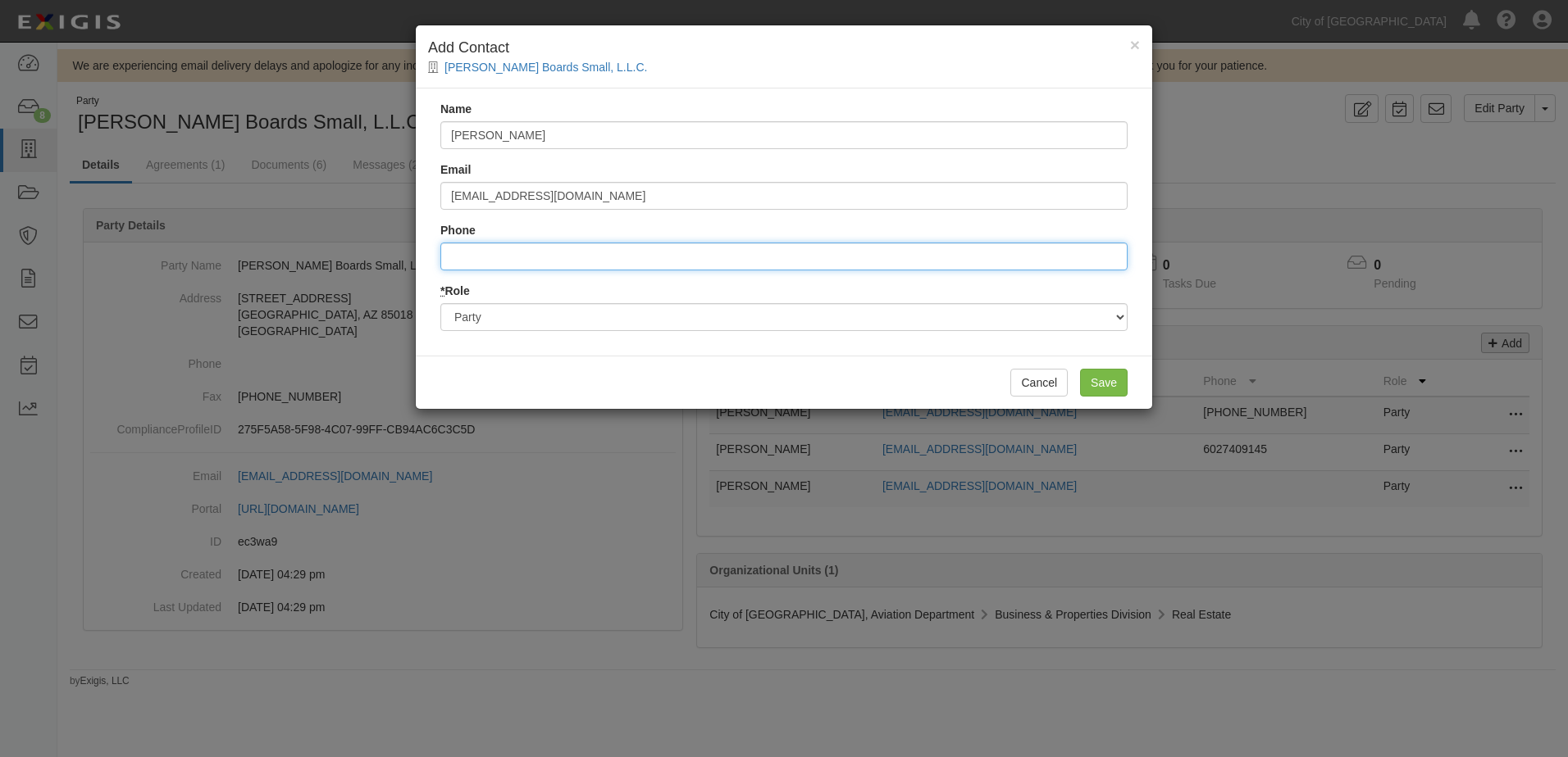
type input "6"
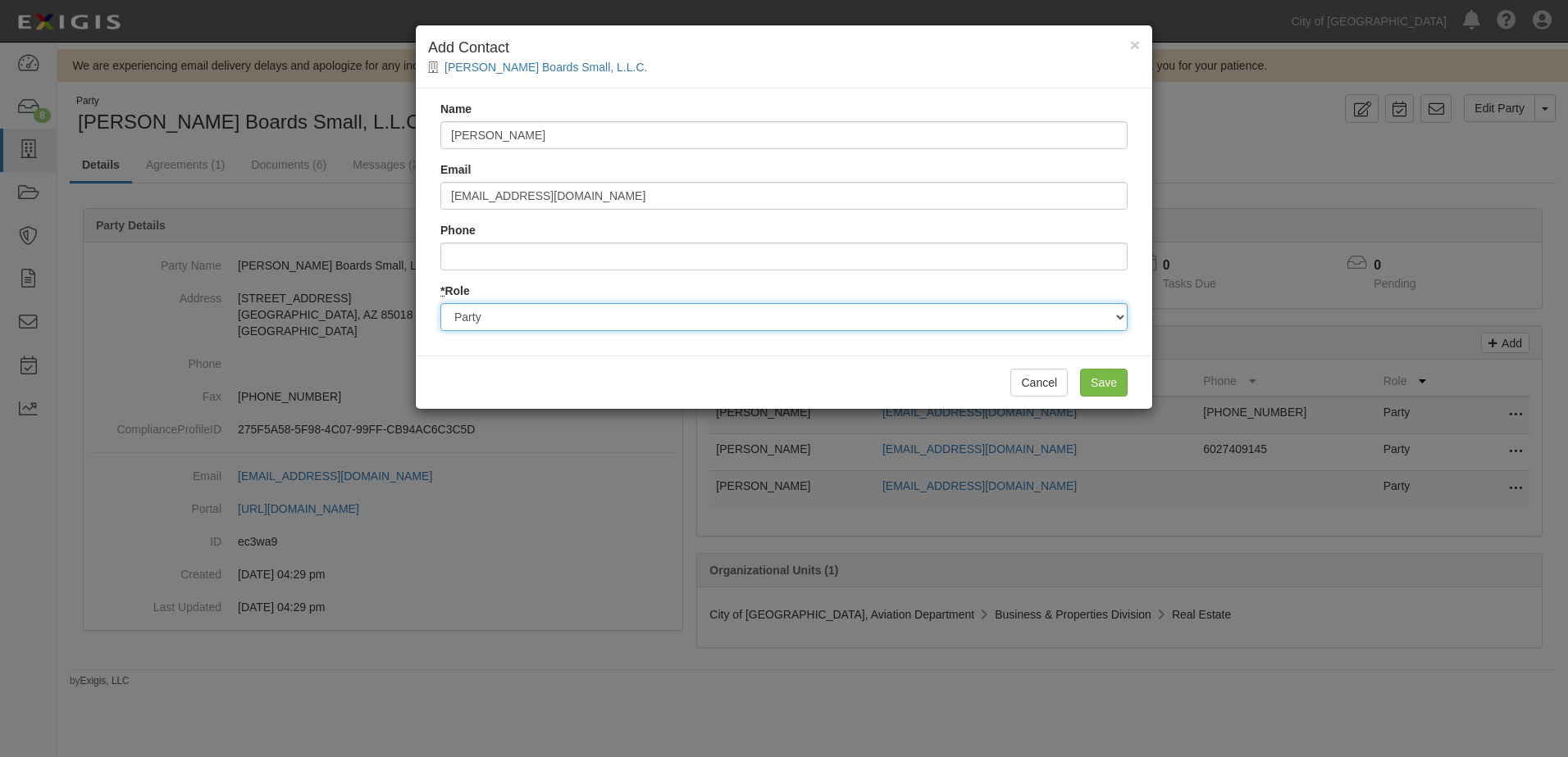
click at [1112, 326] on select "Party Broker Other" at bounding box center [784, 316] width 687 height 27
select select "Broker"
click at [440, 303] on select "Party Broker Other" at bounding box center [784, 316] width 687 height 27
click at [1119, 388] on input "Save" at bounding box center [1103, 382] width 47 height 27
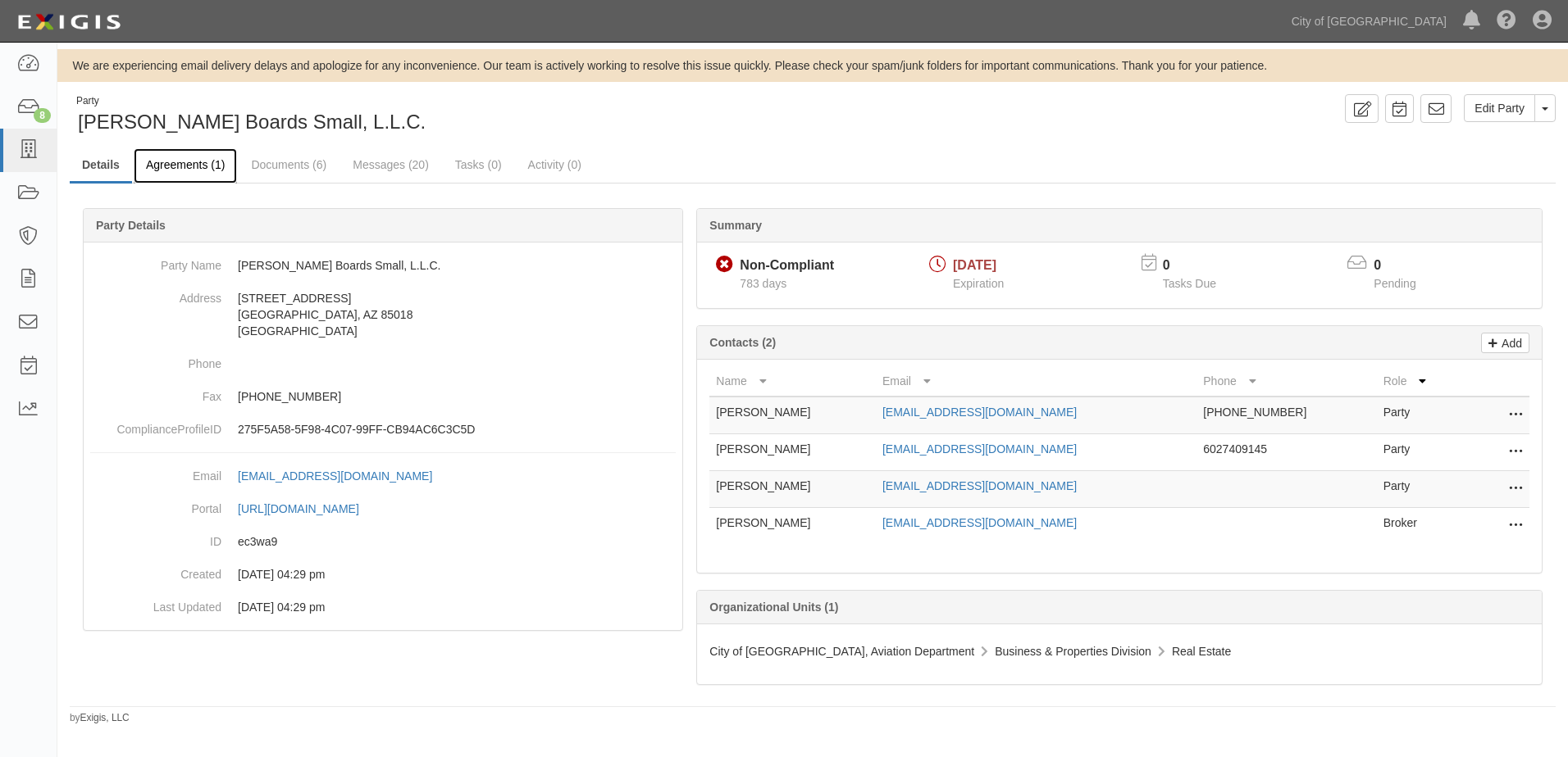
click at [205, 174] on link "Agreements (1)" at bounding box center [185, 166] width 103 height 35
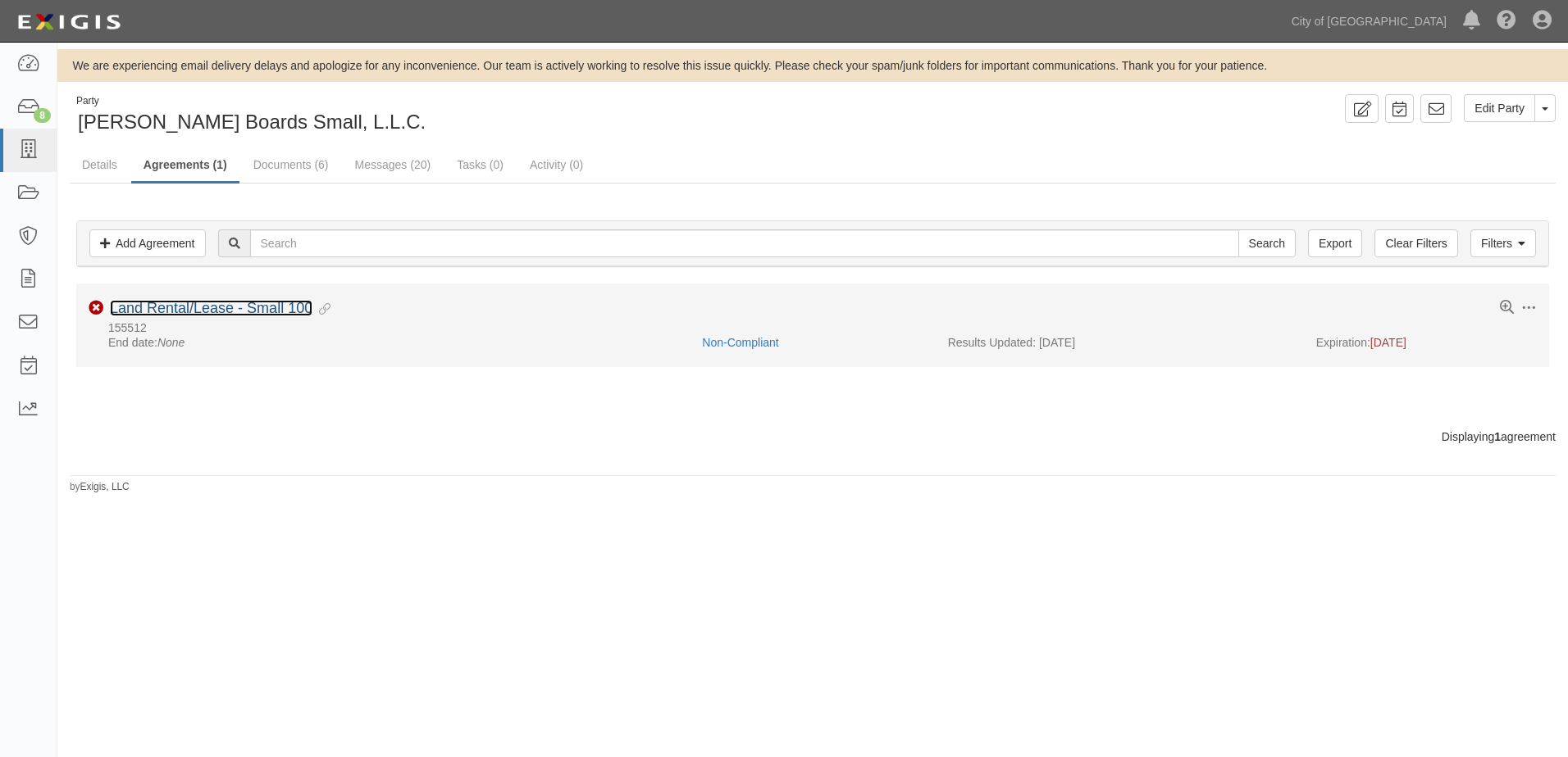
click at [228, 304] on link "Land Rental/Lease - Small 100" at bounding box center [211, 308] width 203 height 16
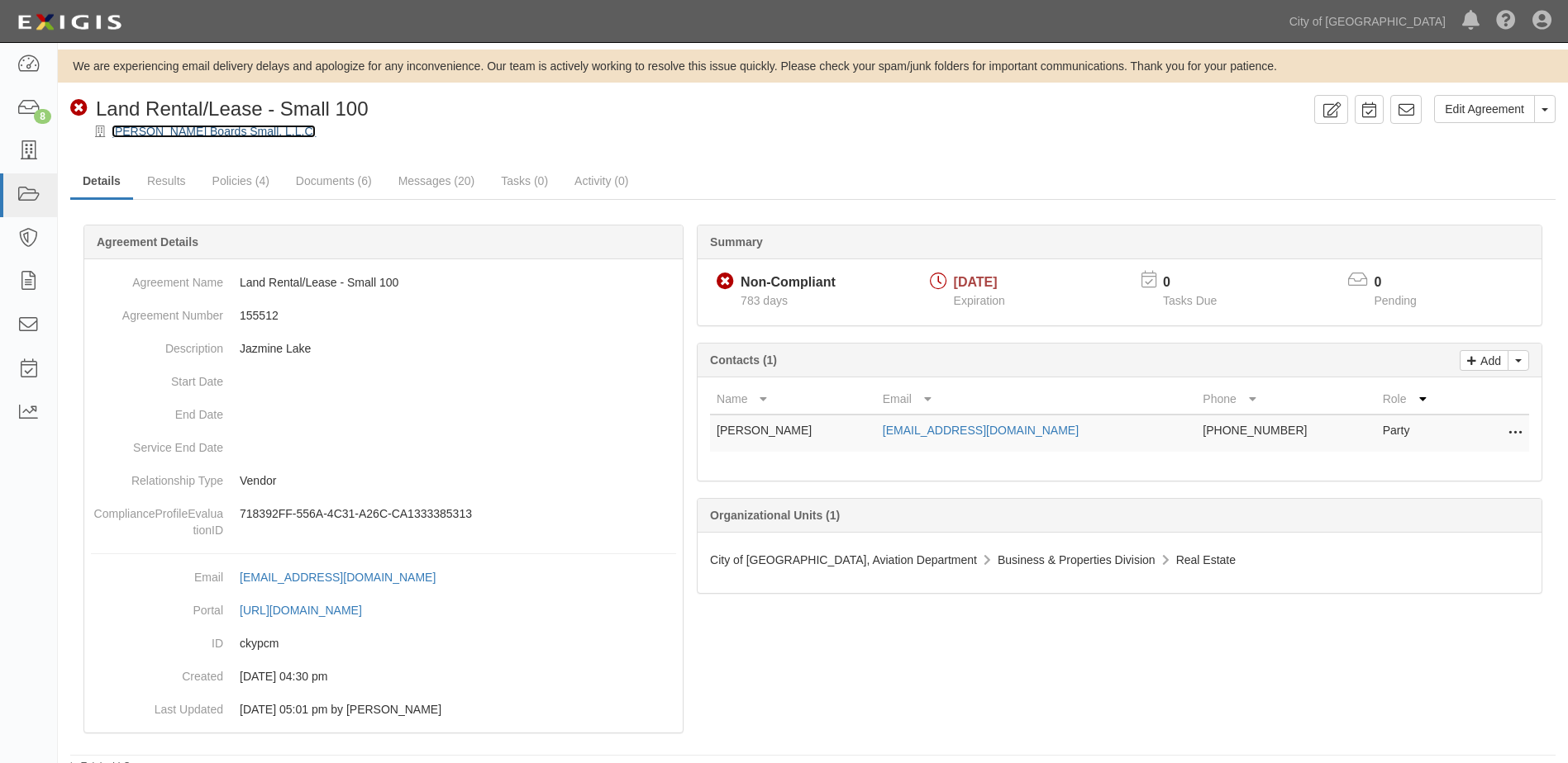
click at [225, 128] on link "[PERSON_NAME] Boards Small, L.L.C." at bounding box center [214, 132] width 204 height 13
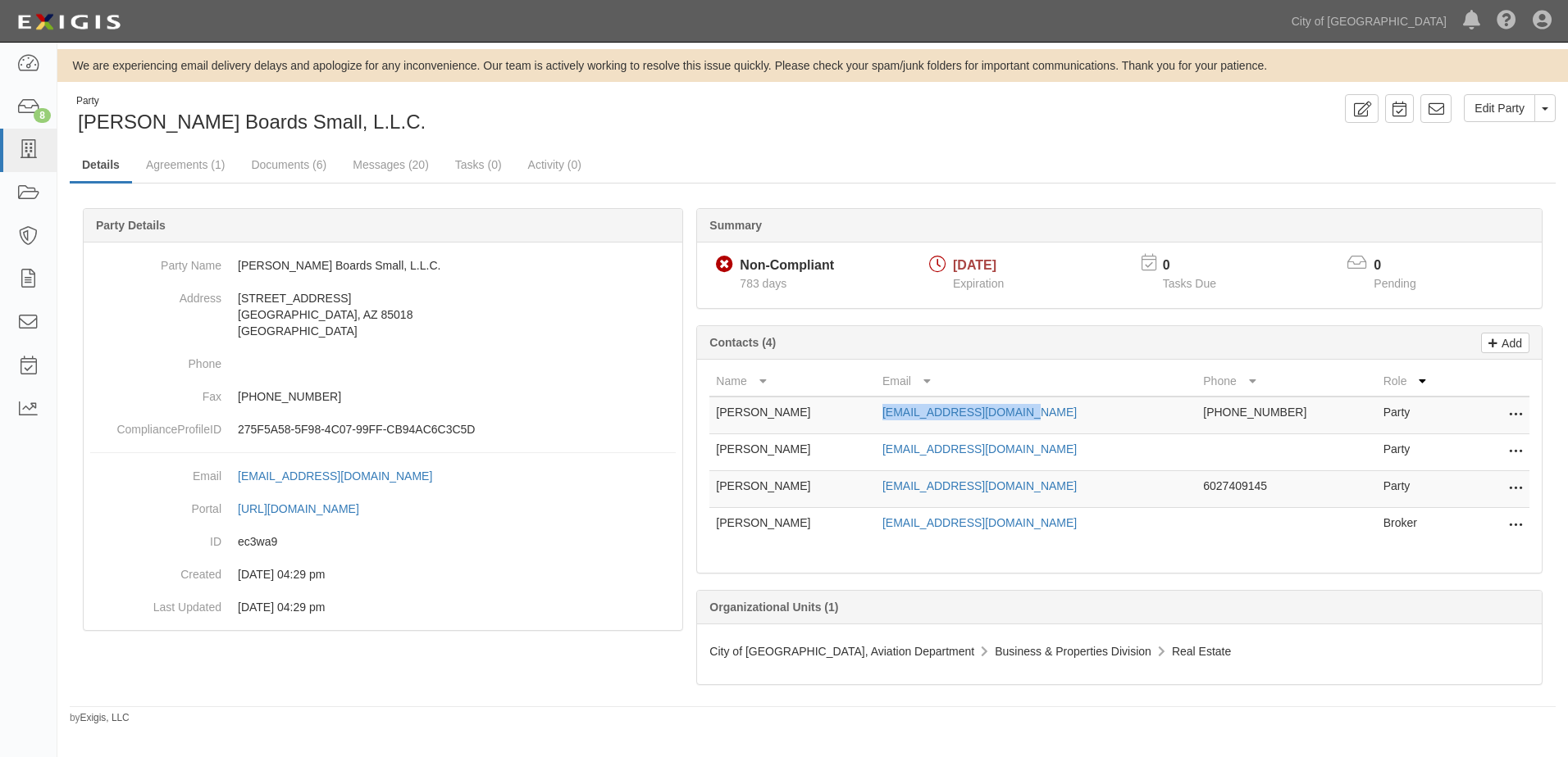
drag, startPoint x: 887, startPoint y: 417, endPoint x: 1033, endPoint y: 426, distance: 146.3
click at [1033, 426] on td "[EMAIL_ADDRESS][DOMAIN_NAME]" at bounding box center [1036, 415] width 321 height 38
copy link "[EMAIL_ADDRESS][DOMAIN_NAME]"
drag, startPoint x: 883, startPoint y: 448, endPoint x: 1050, endPoint y: 448, distance: 167.0
click at [1050, 448] on tr "Joseph White jwhite@beckerboards.com Party Edit Delete" at bounding box center [1119, 452] width 820 height 37
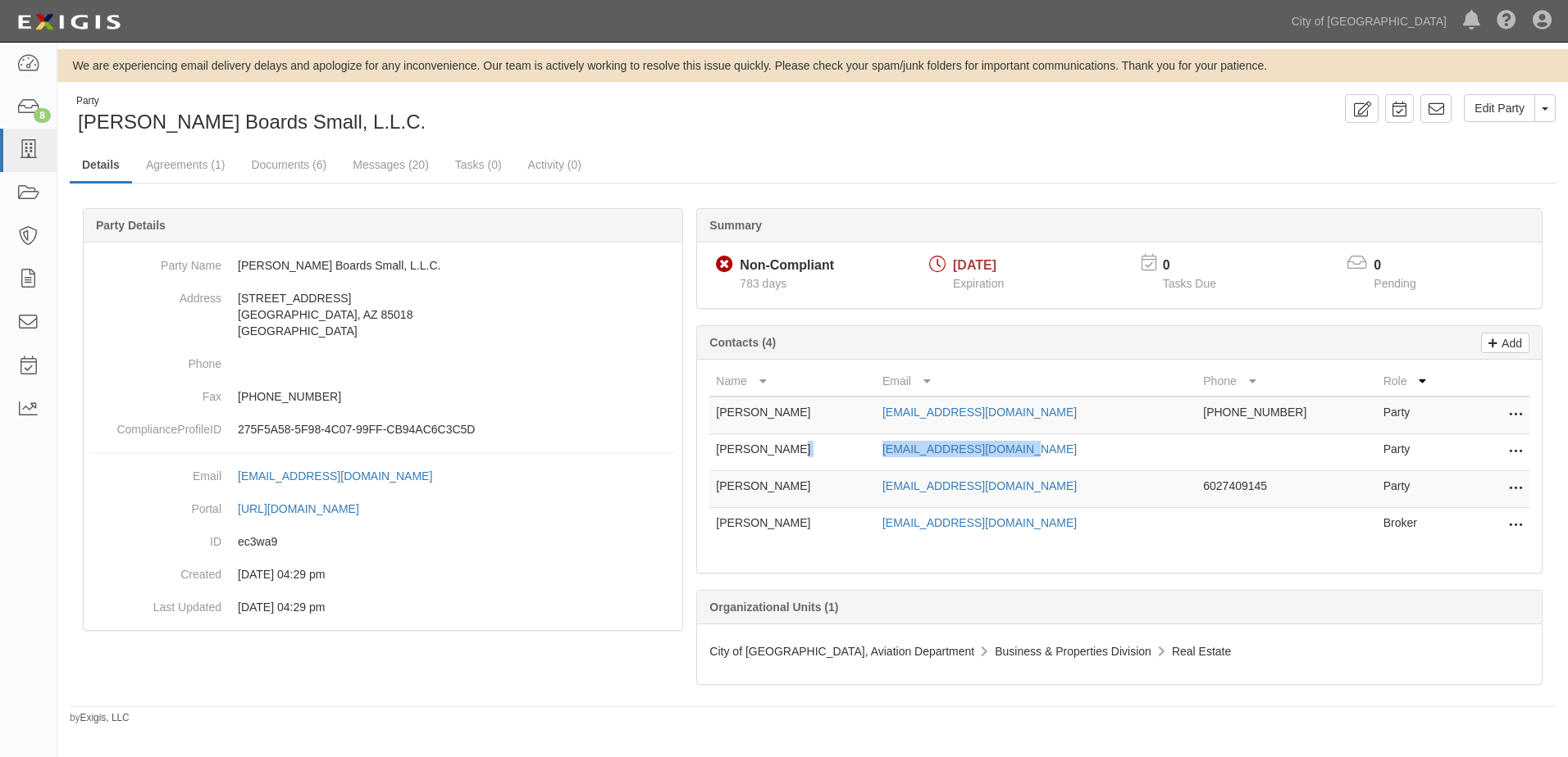
copy tr "jwhite@beckerboards.com"
drag, startPoint x: 882, startPoint y: 486, endPoint x: 1061, endPoint y: 493, distance: 179.1
click at [1061, 493] on tr "Mark Becker mbecker@beckerboards.com 6027409145 Party Edit Delete" at bounding box center [1119, 489] width 820 height 37
copy tr "mbecker@beckerboards.com"
drag, startPoint x: 886, startPoint y: 522, endPoint x: 1049, endPoint y: 526, distance: 163.0
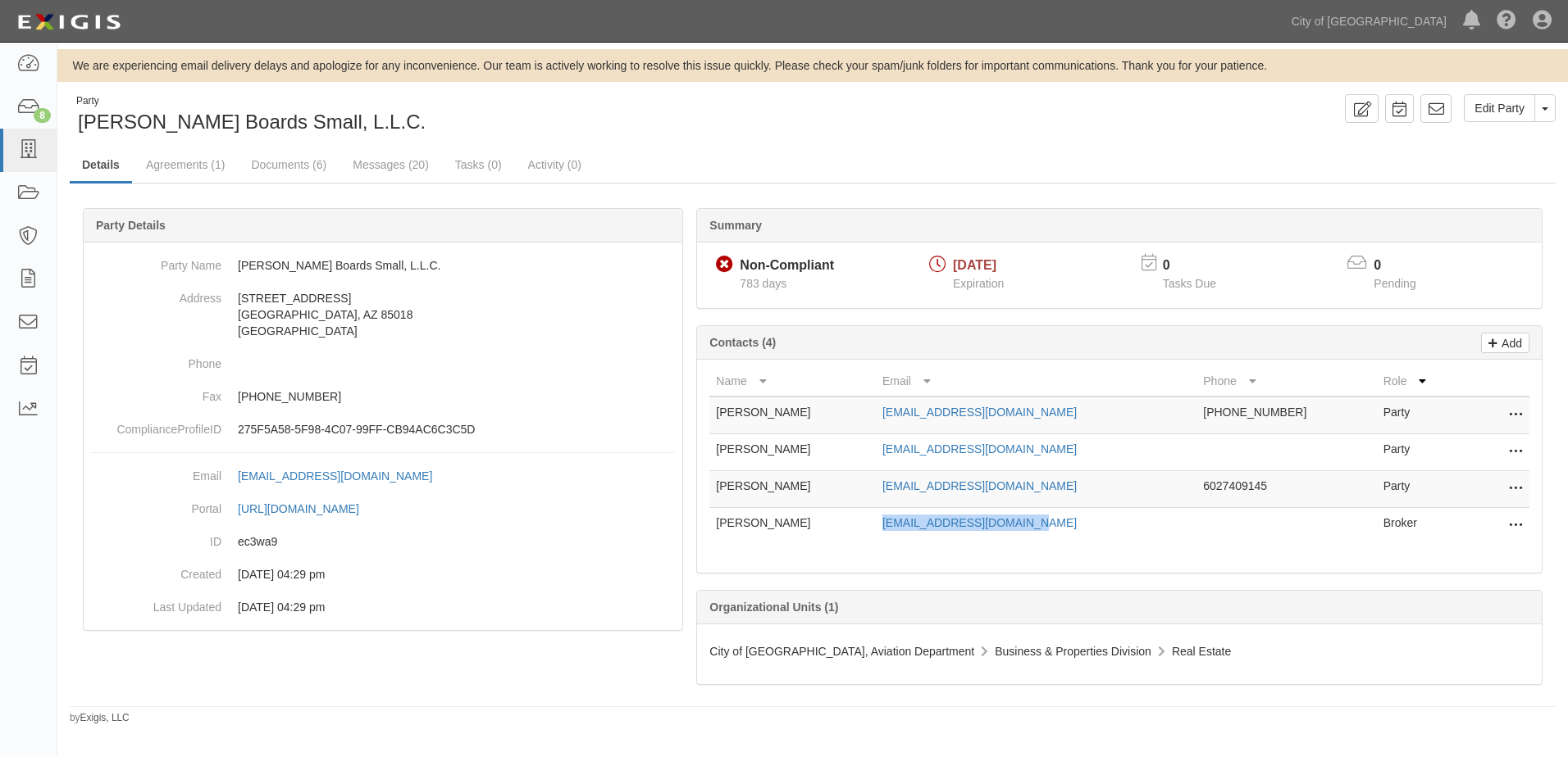
click at [1049, 526] on td "kthomas@beckerboards.com" at bounding box center [1036, 526] width 321 height 37
copy link "kthomas@beckerboards.com"
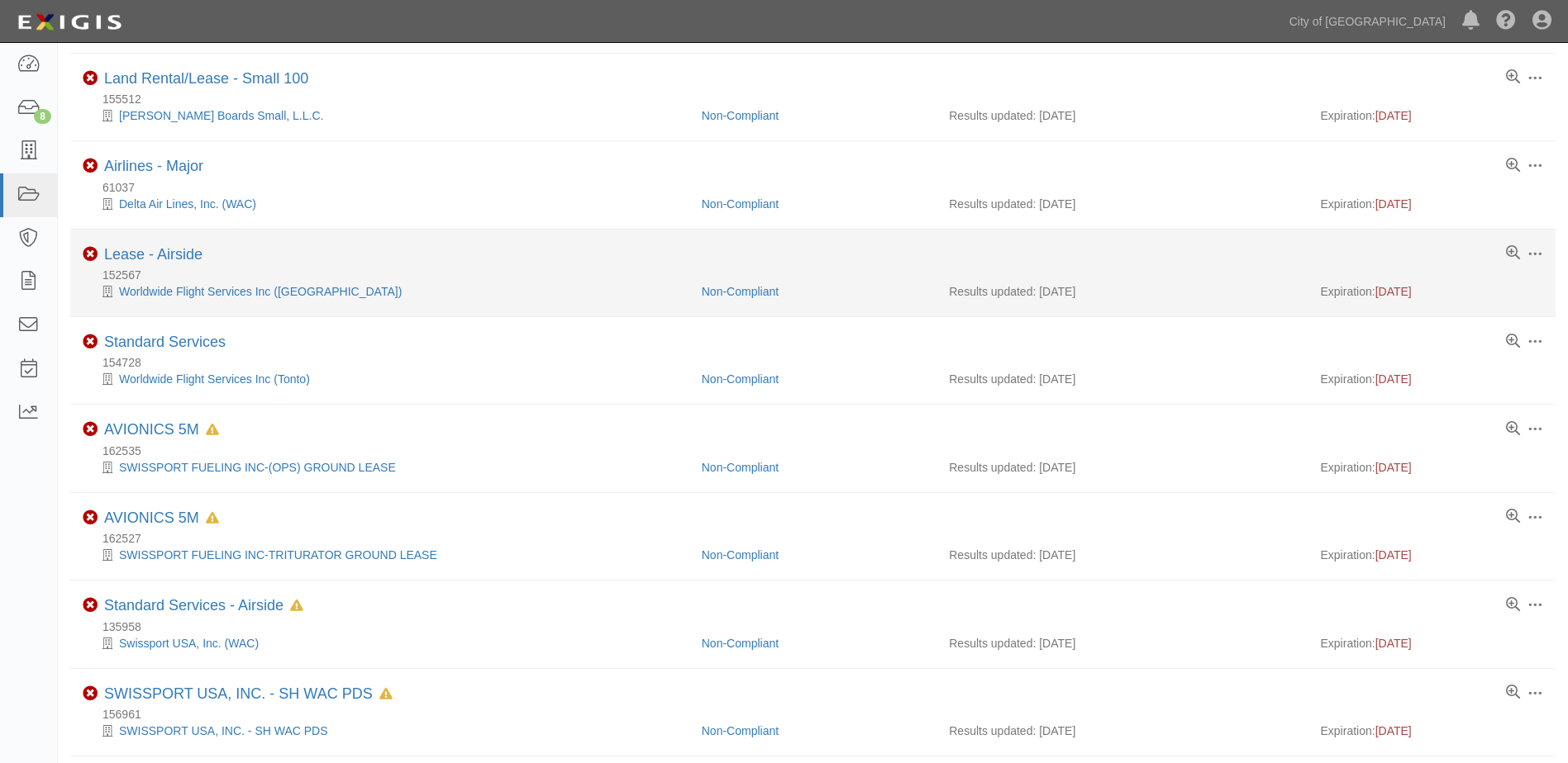
scroll to position [318, 0]
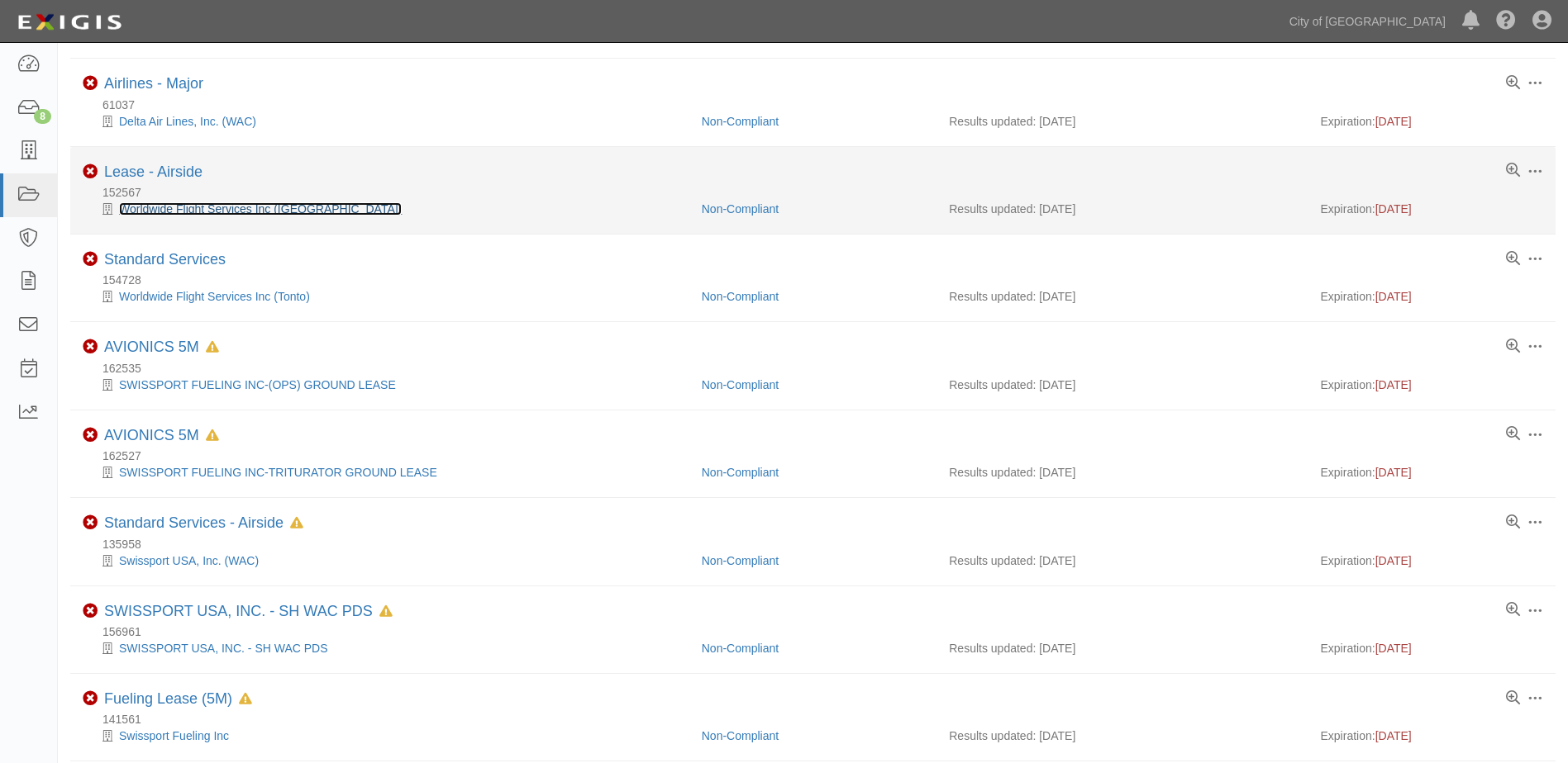
click at [250, 210] on link "Worldwide Flight Services Inc ([GEOGRAPHIC_DATA])" at bounding box center [261, 209] width 282 height 13
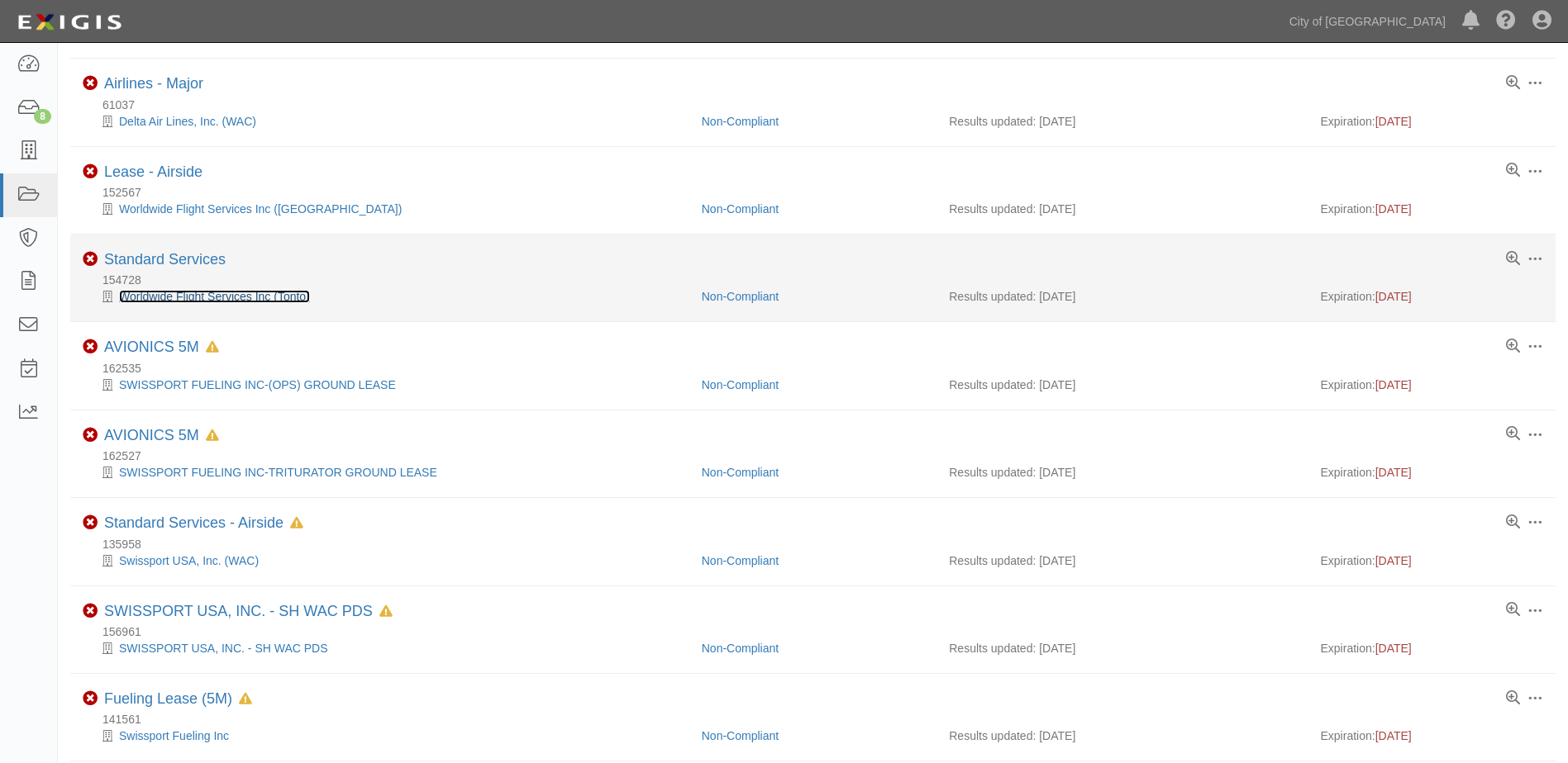
click at [170, 296] on link "Worldwide Flight Services Inc (Tonto)" at bounding box center [215, 297] width 191 height 13
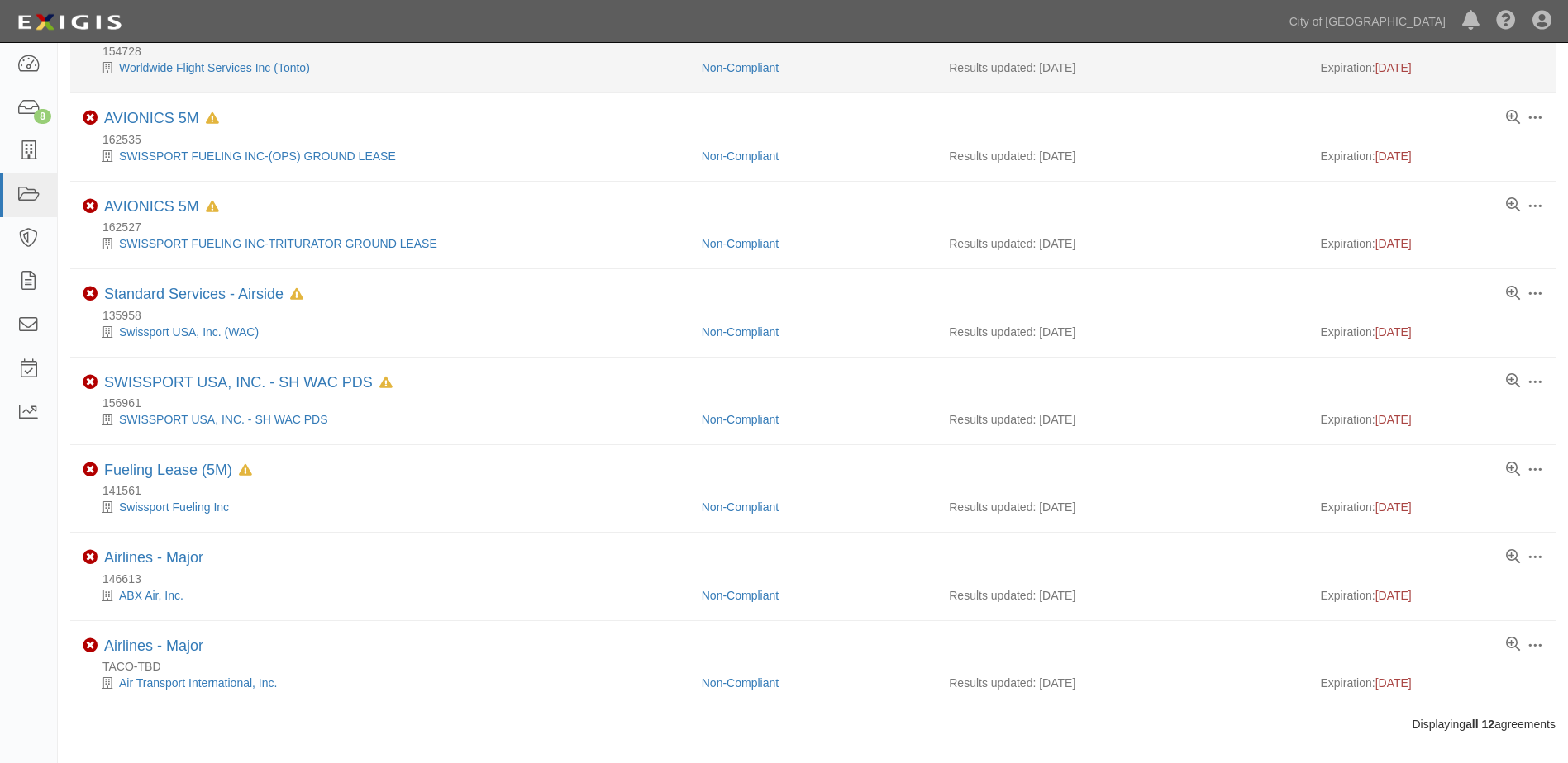
scroll to position [566, 0]
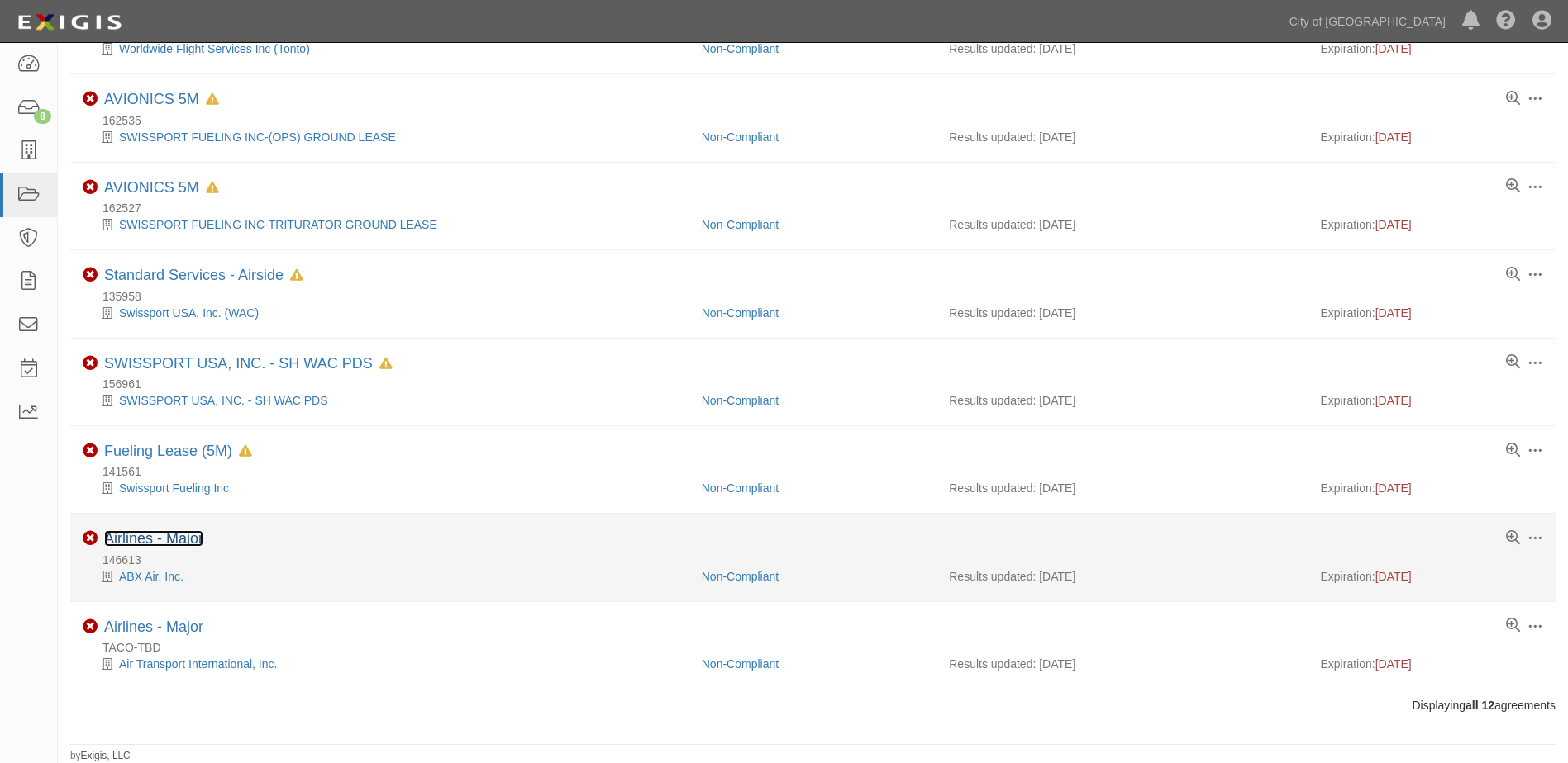
click at [125, 540] on link "Airlines - Major" at bounding box center [154, 538] width 99 height 16
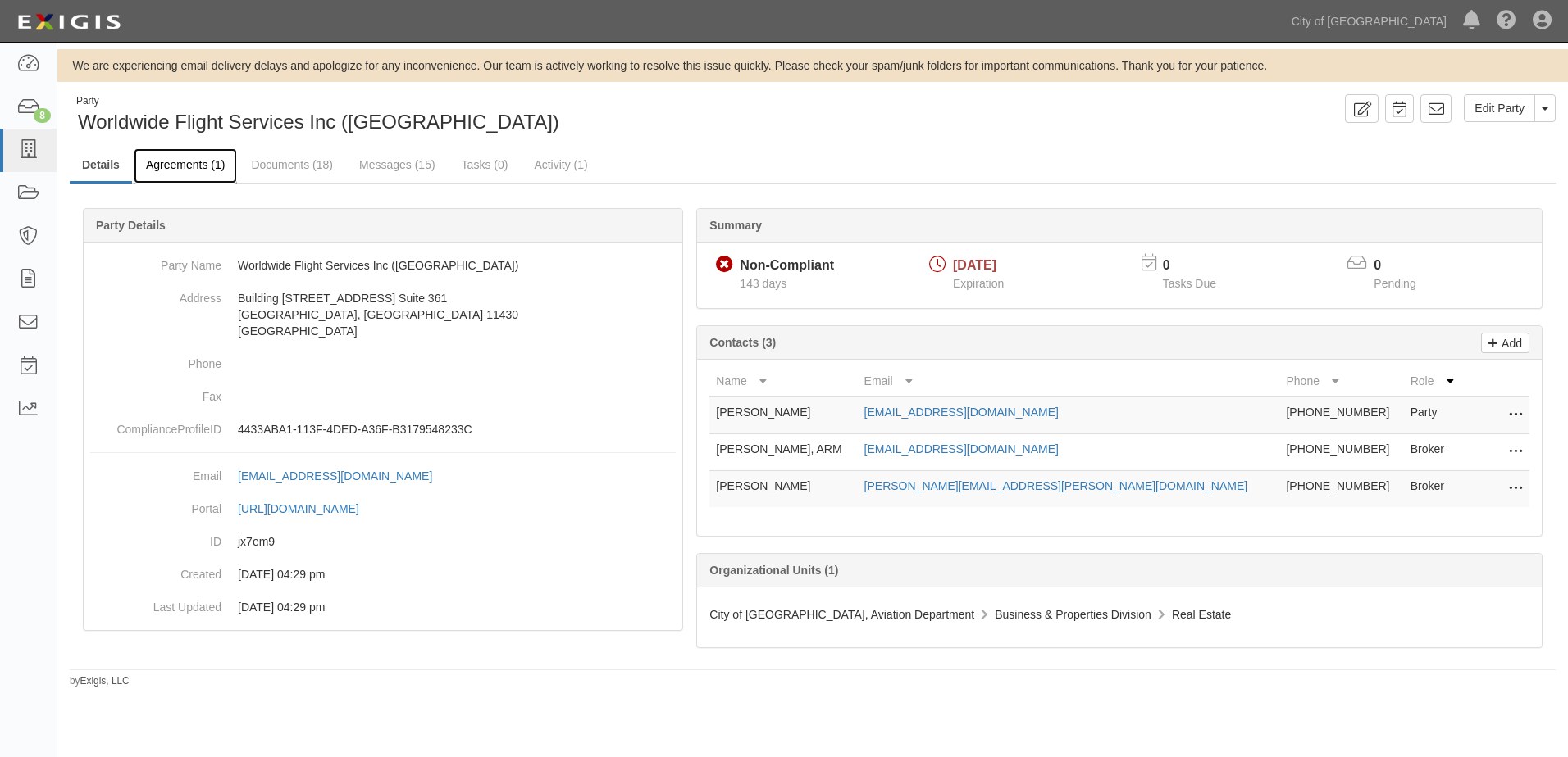
click at [191, 165] on link "Agreements (1)" at bounding box center [185, 166] width 103 height 35
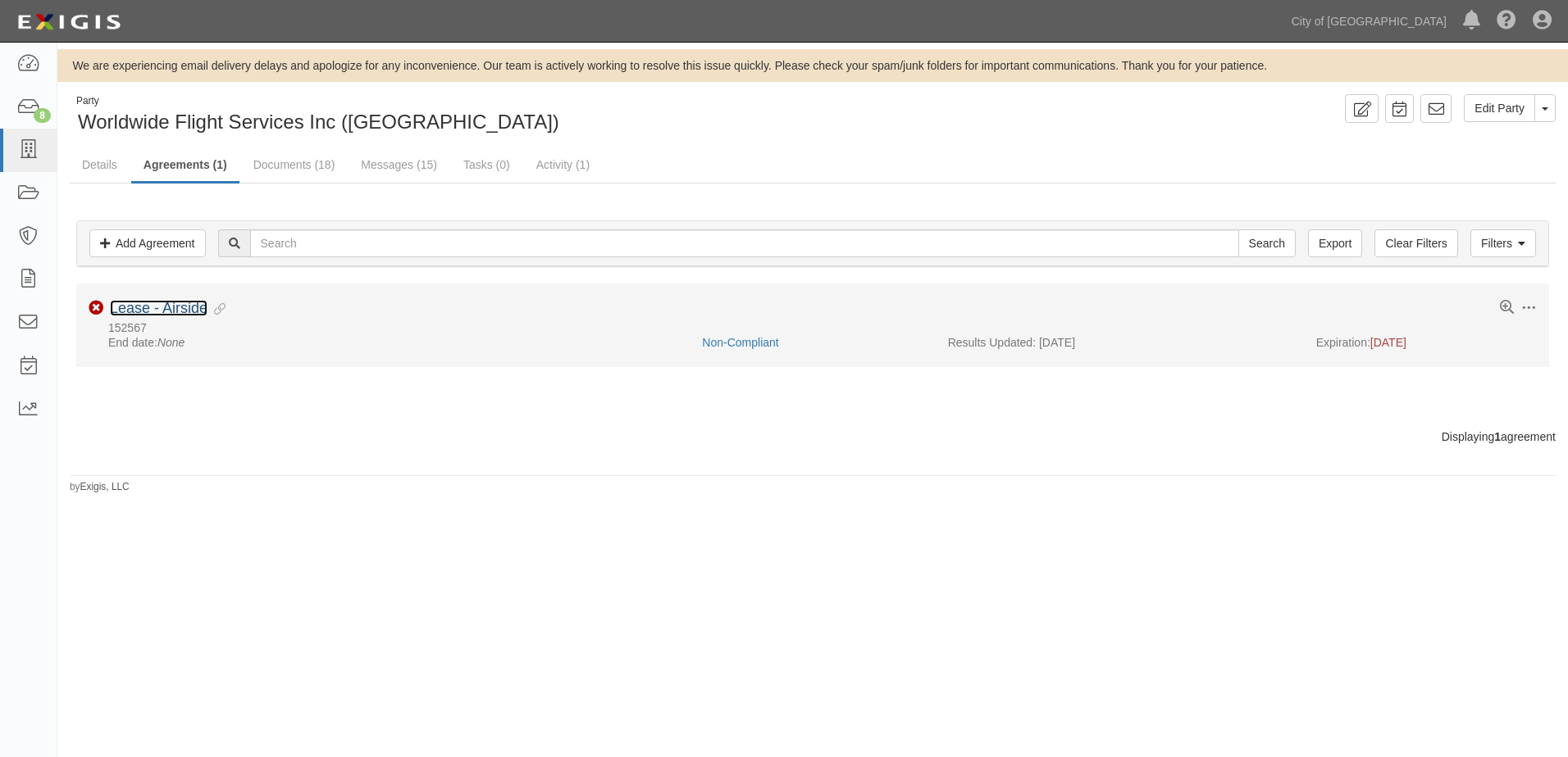
click at [152, 310] on link "Lease - Airside" at bounding box center [158, 308] width 98 height 16
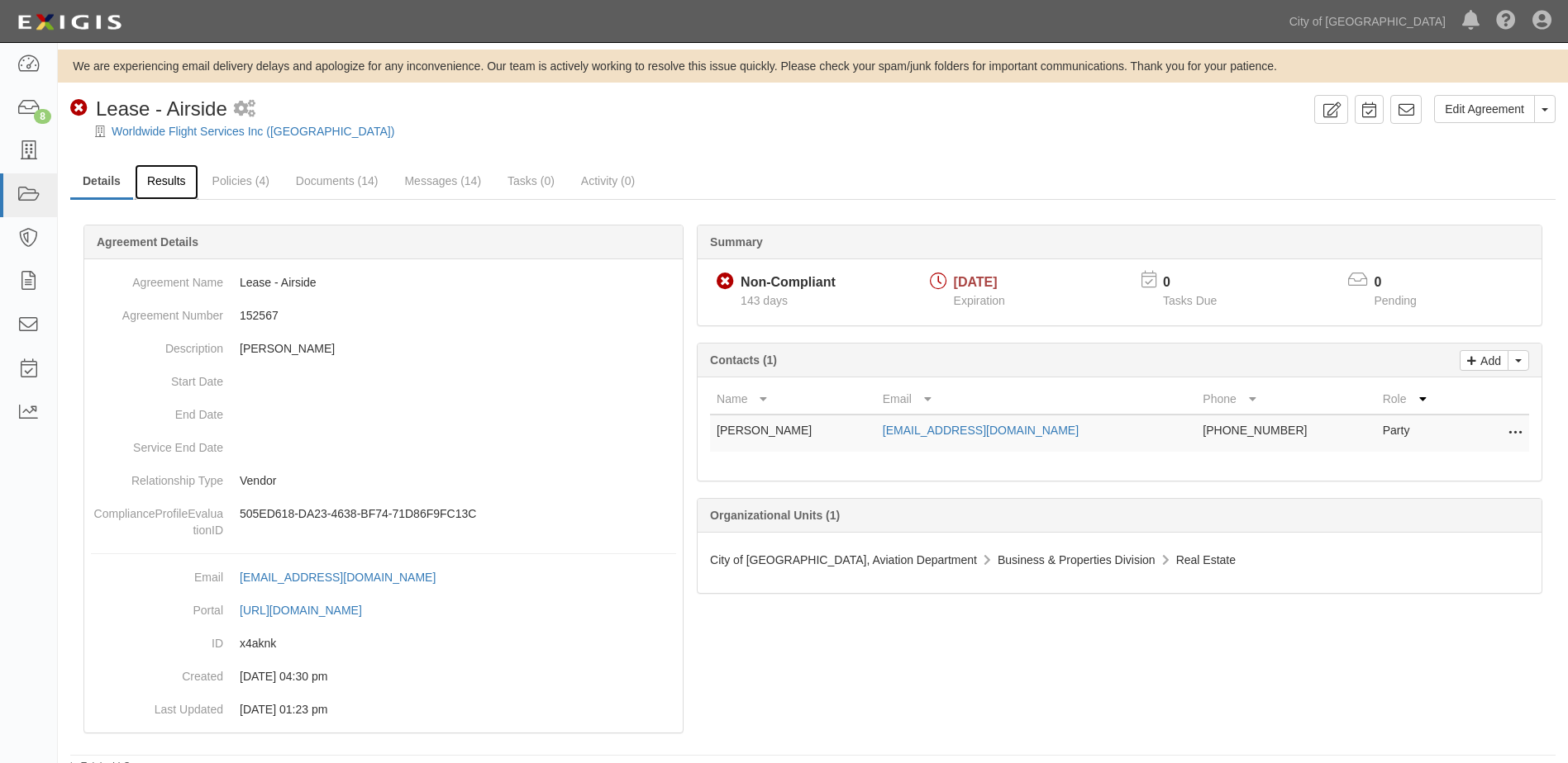
click at [185, 186] on link "Results" at bounding box center [166, 181] width 64 height 35
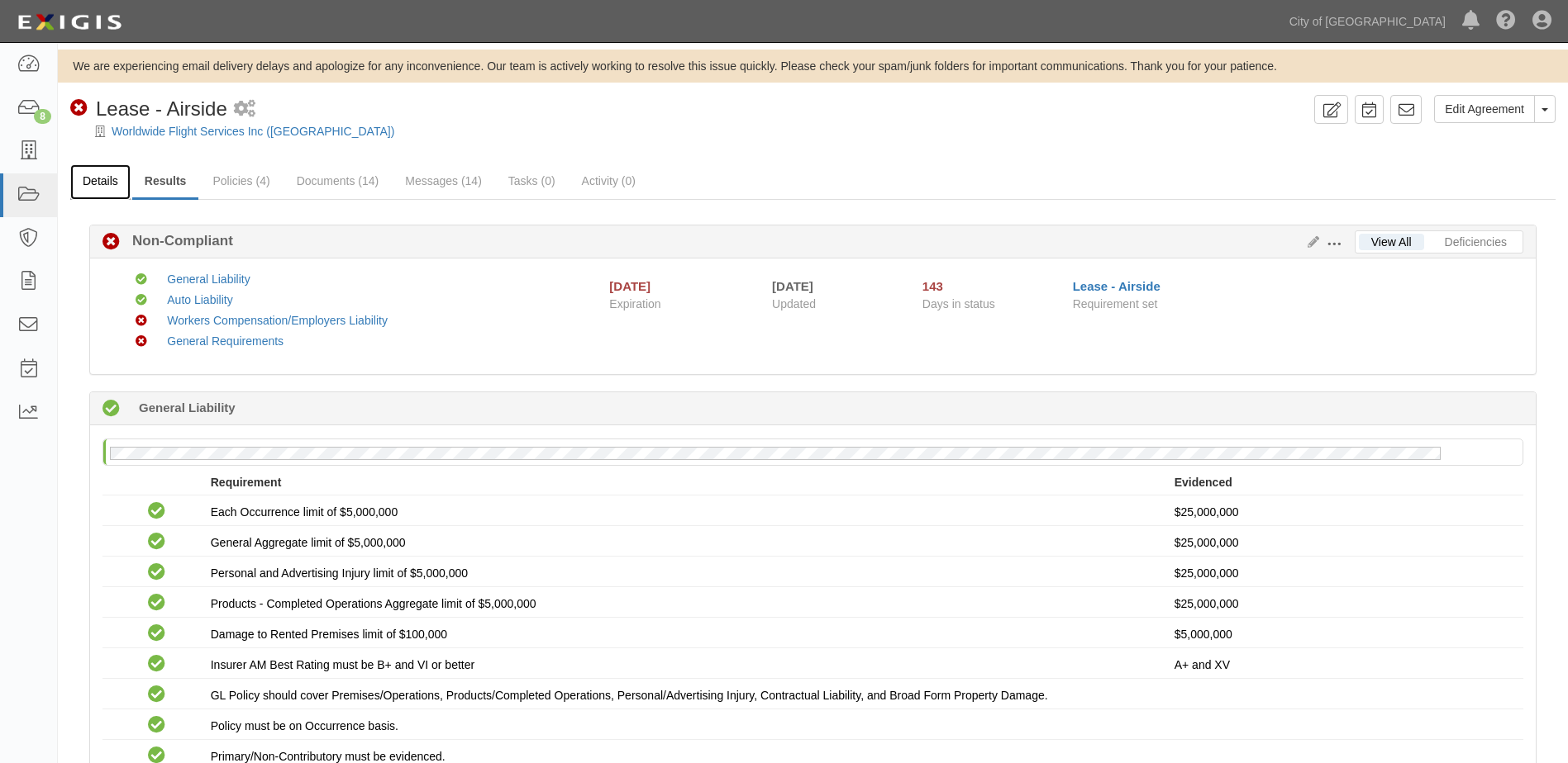
click at [85, 182] on link "Details" at bounding box center [100, 181] width 60 height 35
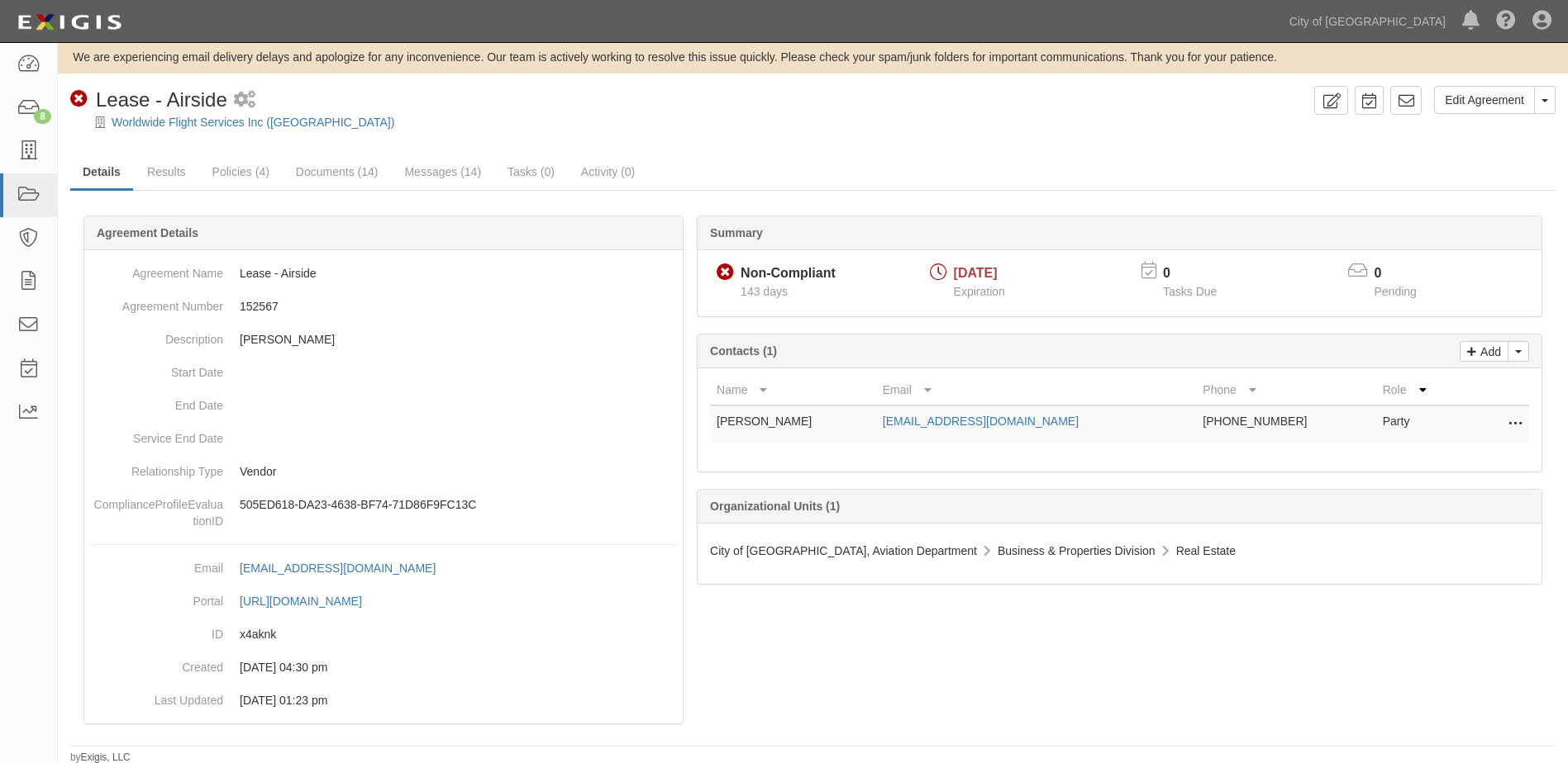
scroll to position [10, 0]
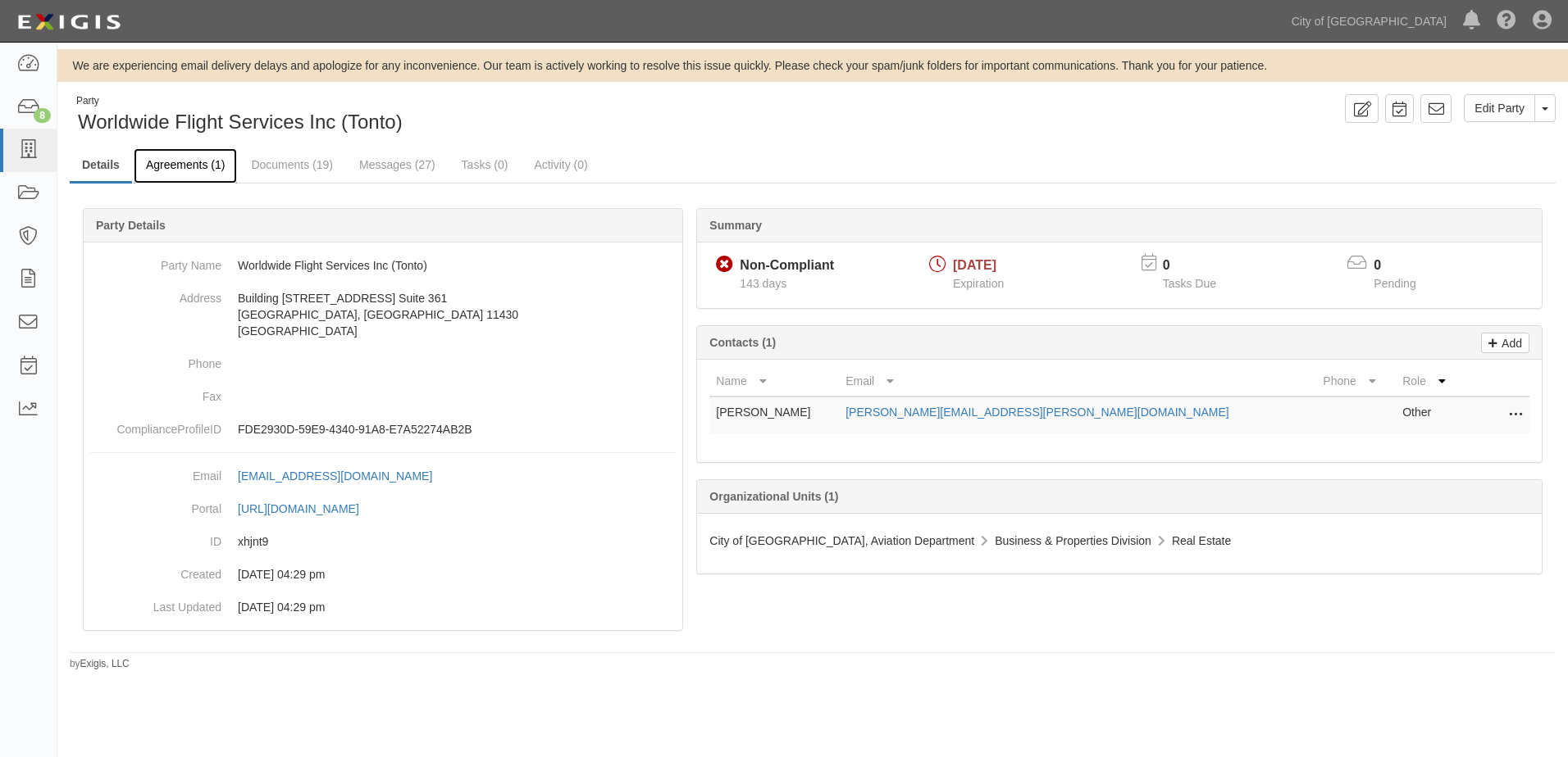
click at [200, 169] on link "Agreements (1)" at bounding box center [185, 166] width 103 height 35
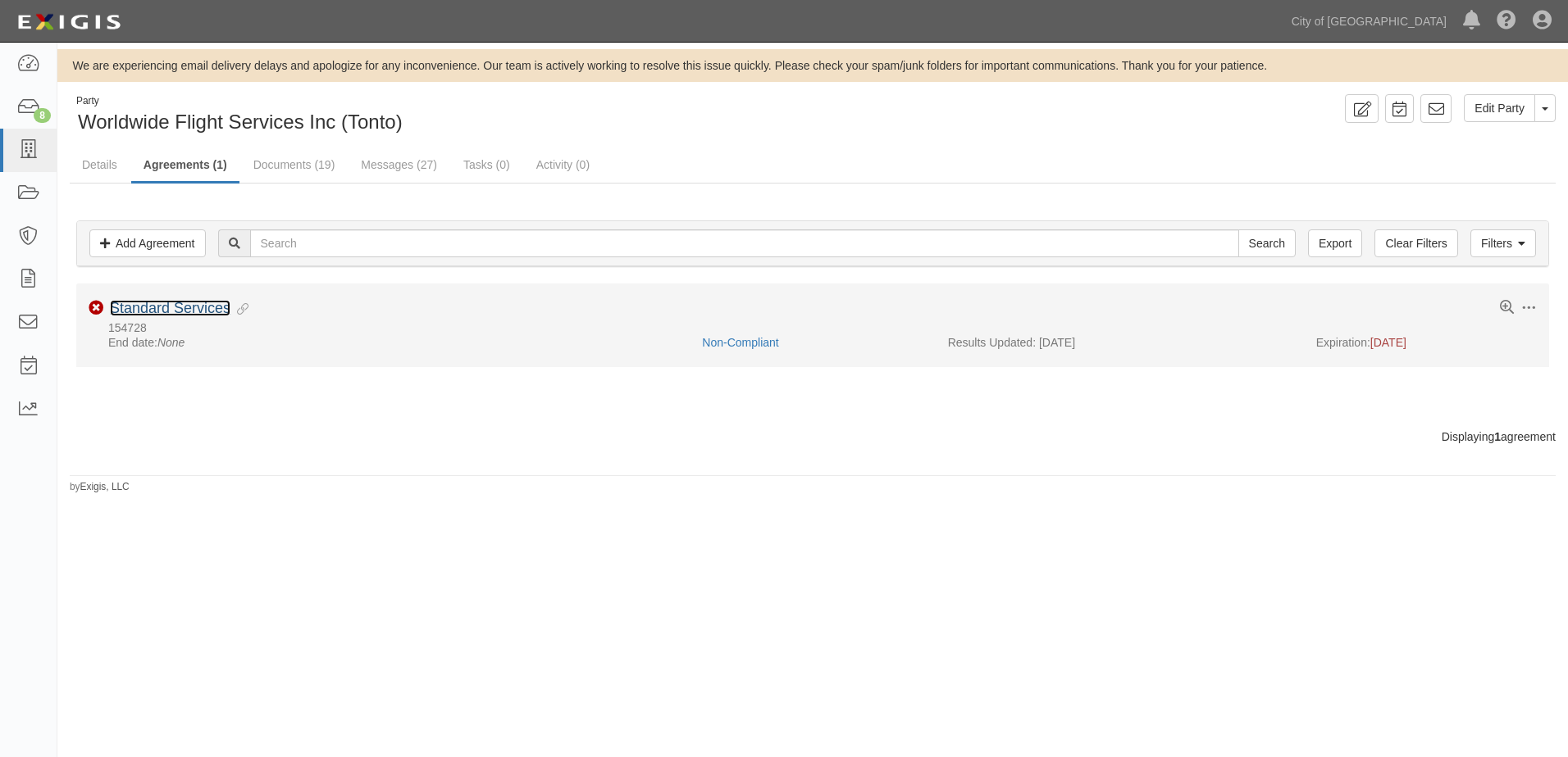
click at [169, 313] on link "Standard Services" at bounding box center [169, 308] width 120 height 16
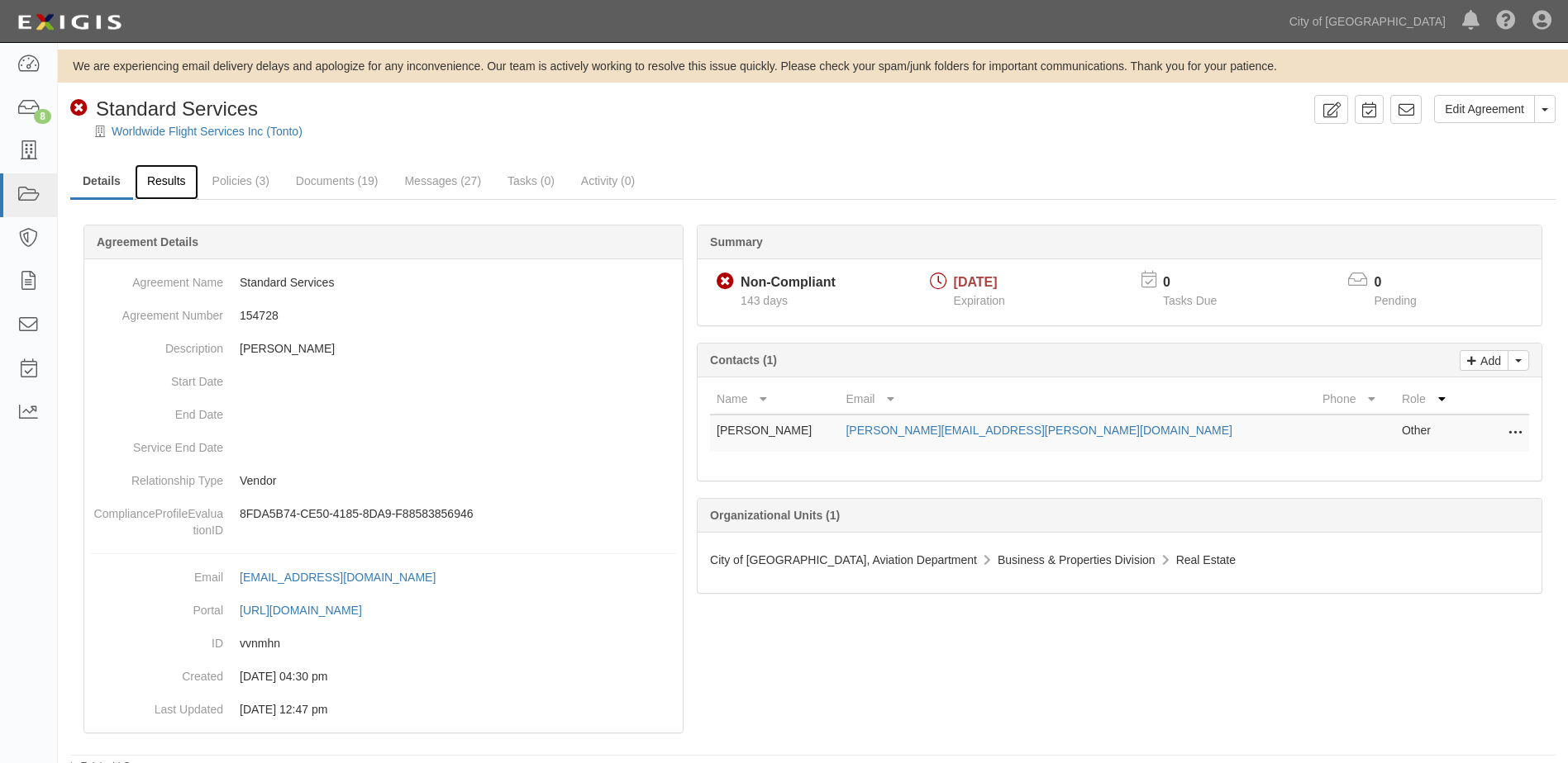
click at [166, 187] on link "Results" at bounding box center [166, 181] width 64 height 35
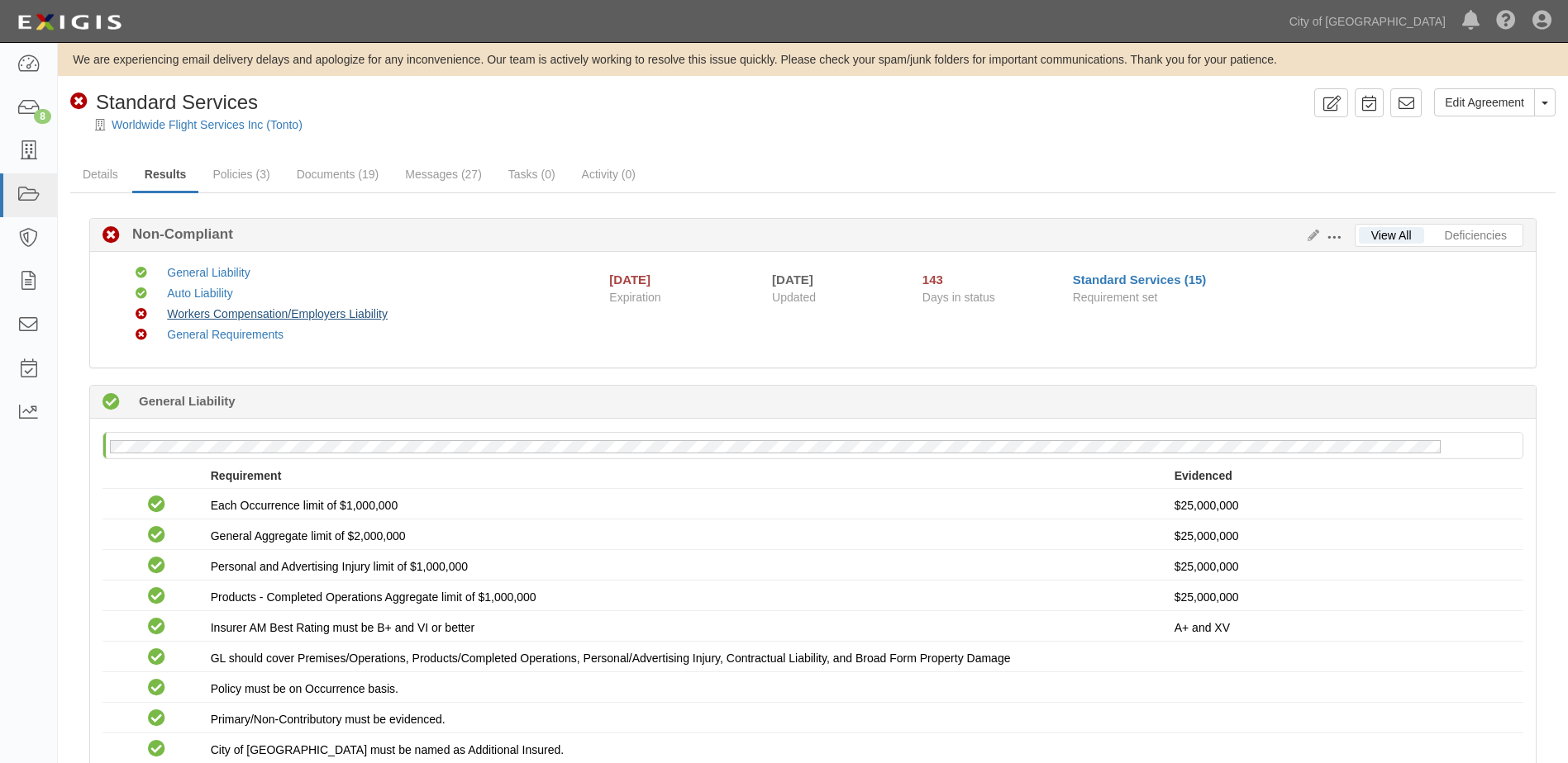
scroll to position [5, 0]
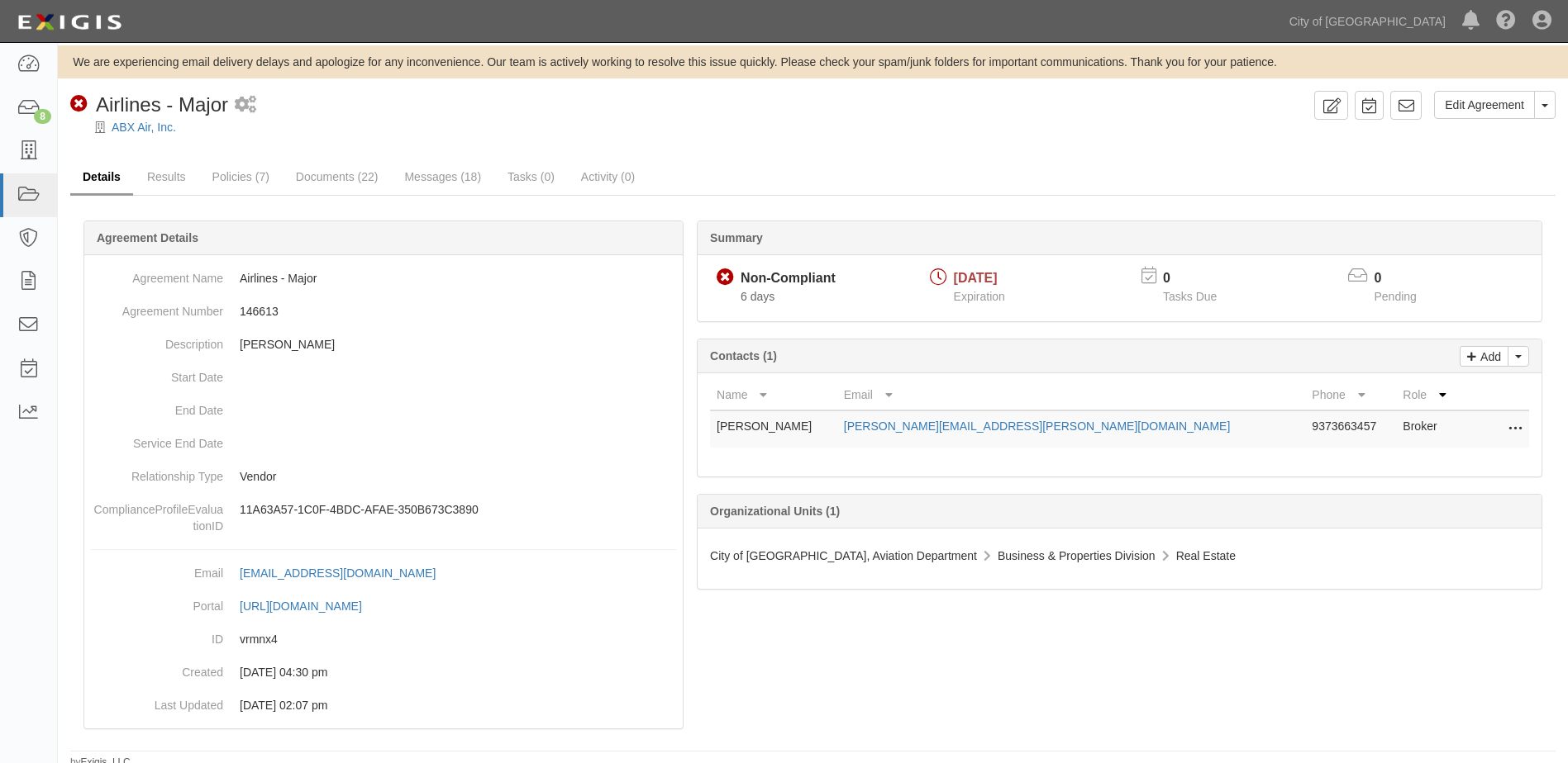
scroll to position [10, 0]
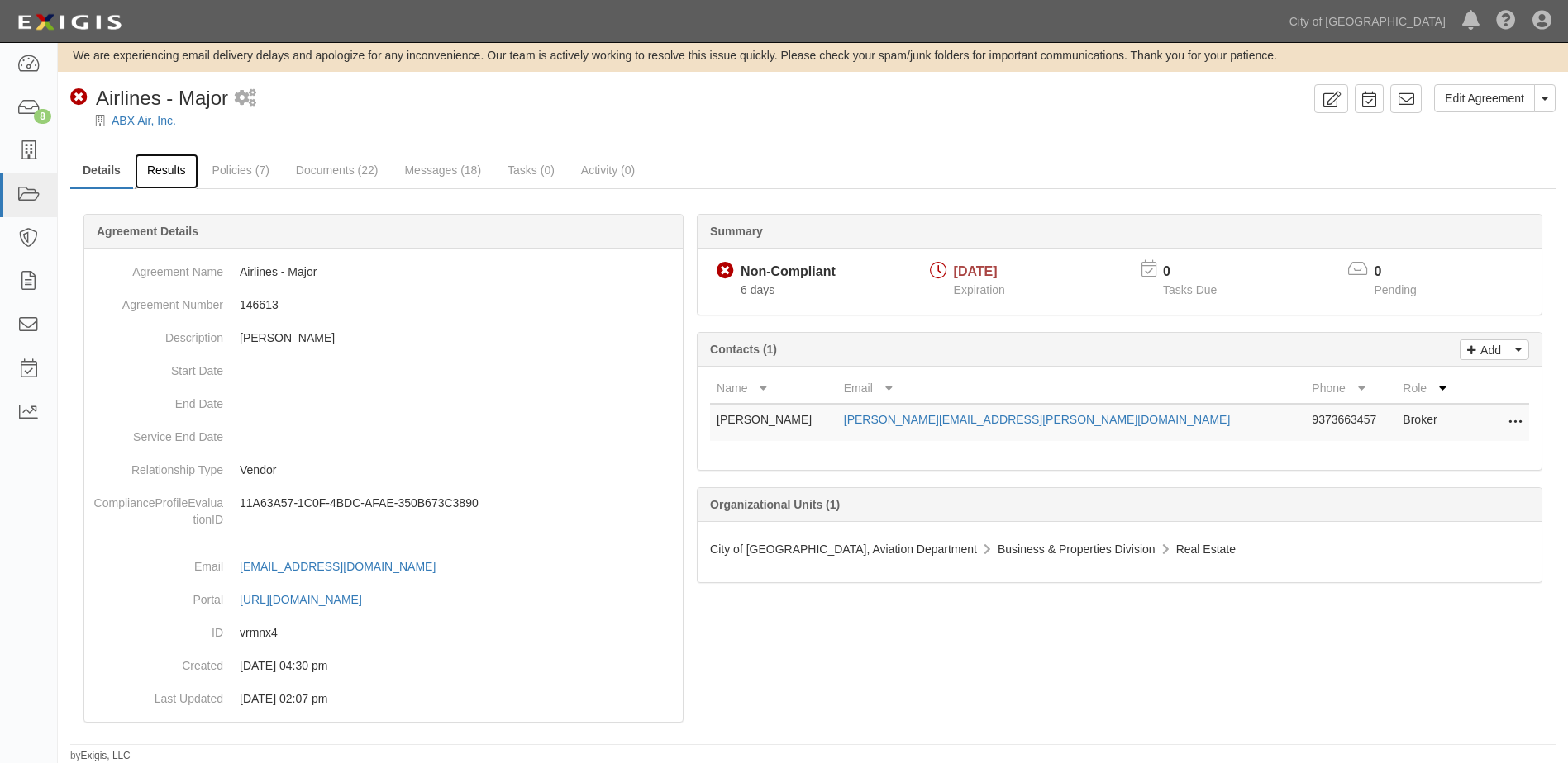
click at [159, 166] on link "Results" at bounding box center [166, 171] width 64 height 35
drag, startPoint x: 887, startPoint y: 419, endPoint x: 1078, endPoint y: 421, distance: 191.0
click at [1078, 421] on tr "[PERSON_NAME] [PERSON_NAME][EMAIL_ADDRESS][PERSON_NAME][DOMAIN_NAME] 9373663457…" at bounding box center [1119, 422] width 819 height 37
copy tr "[PERSON_NAME][EMAIL_ADDRESS][PERSON_NAME][DOMAIN_NAME]"
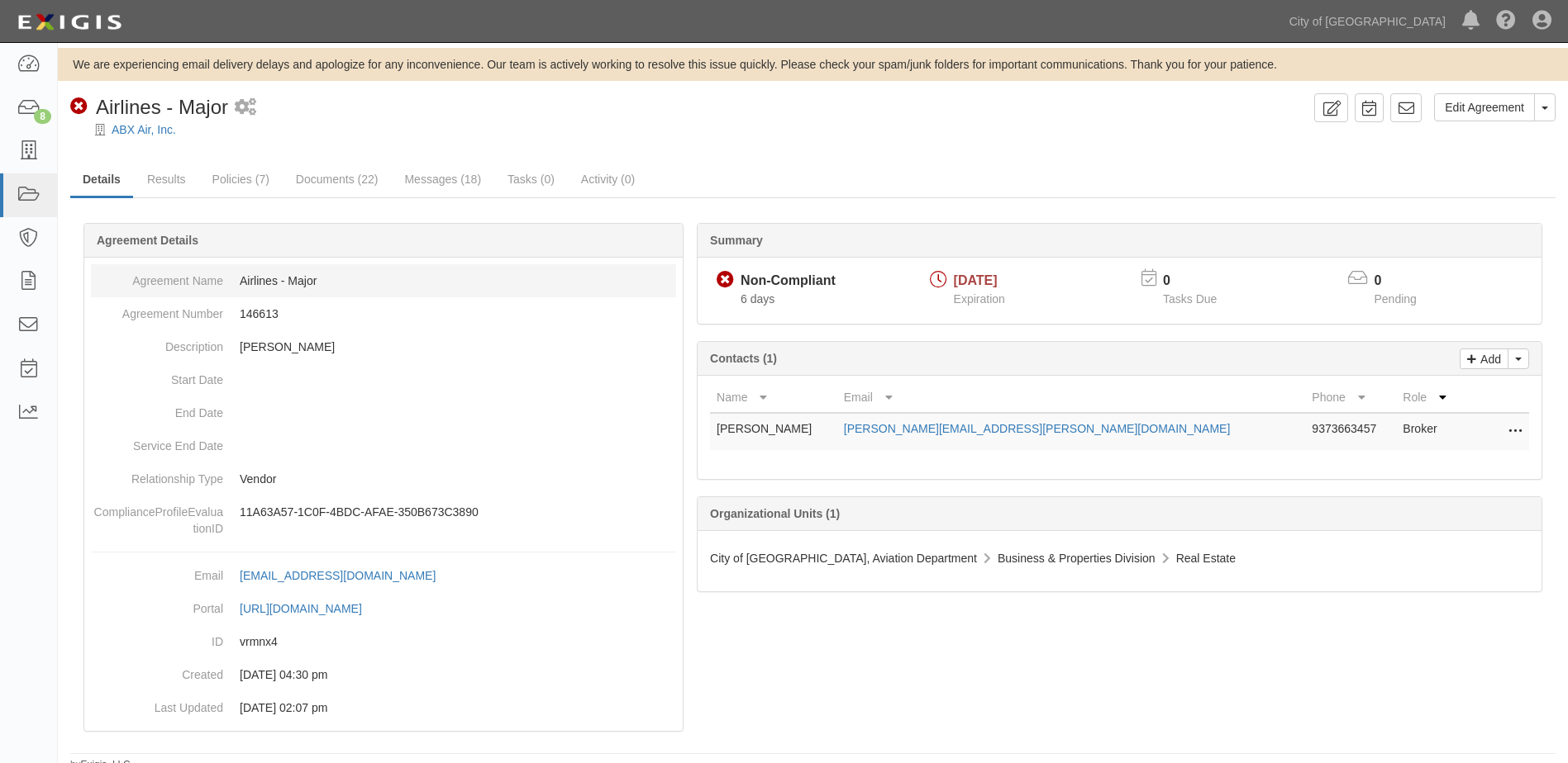
scroll to position [0, 0]
